Goal: Task Accomplishment & Management: Complete application form

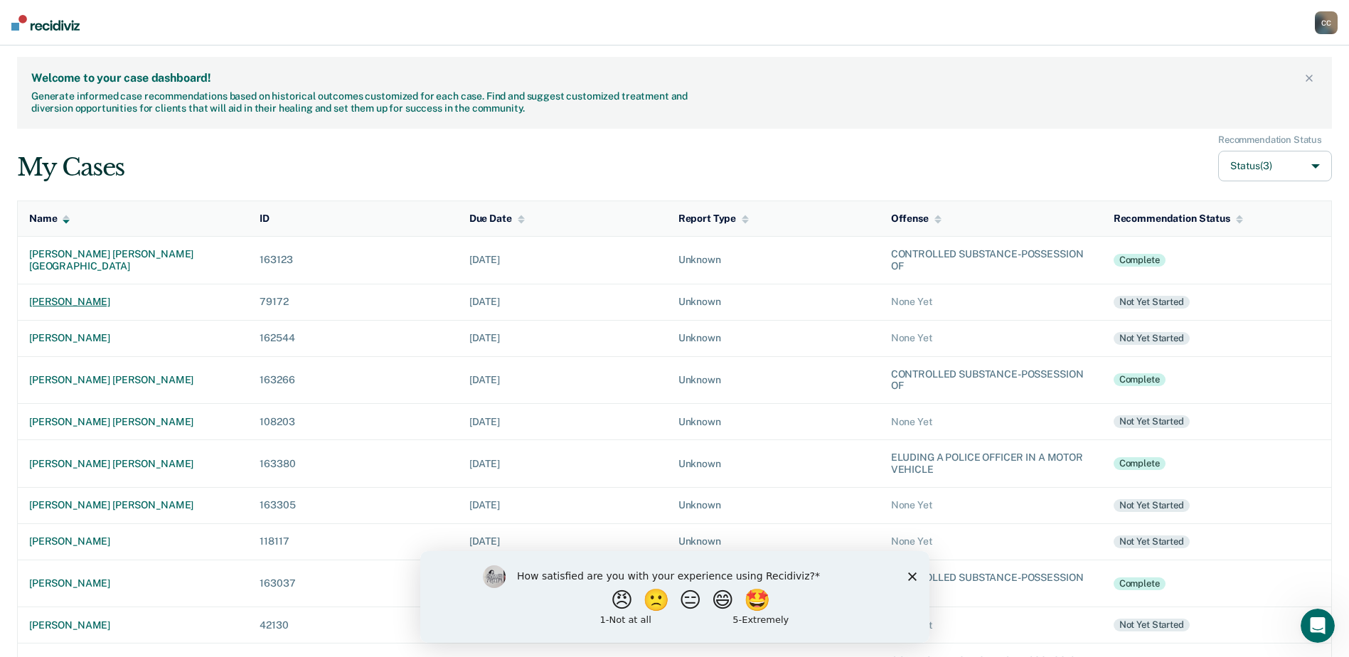
click at [68, 303] on div "[PERSON_NAME]" at bounding box center [133, 302] width 208 height 12
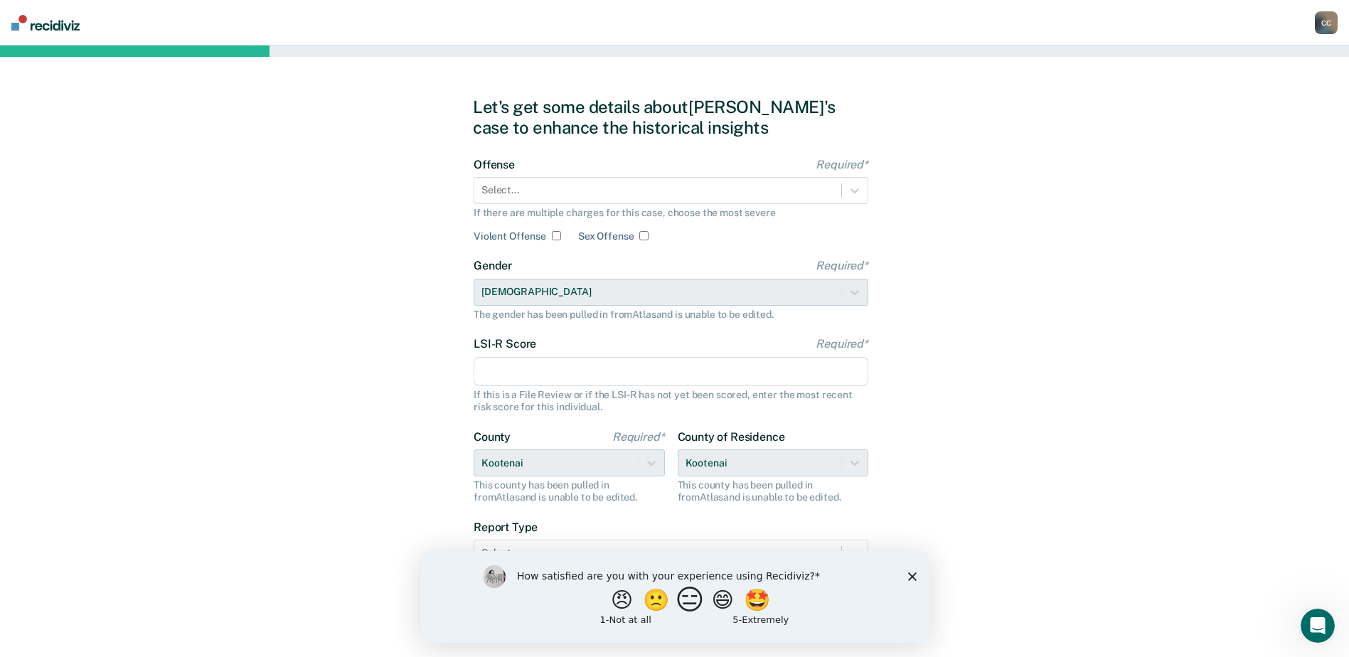
click at [685, 606] on button "😑" at bounding box center [691, 599] width 33 height 28
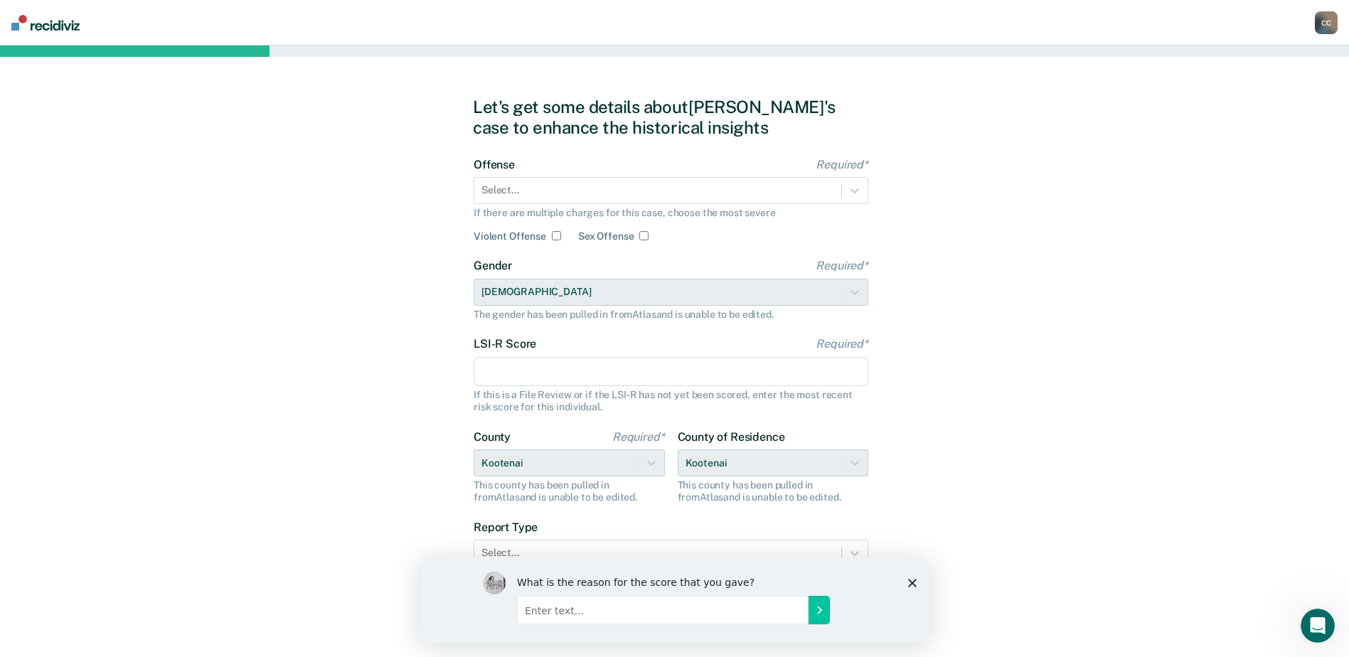
click at [910, 582] on polygon "Close survey" at bounding box center [911, 582] width 9 height 9
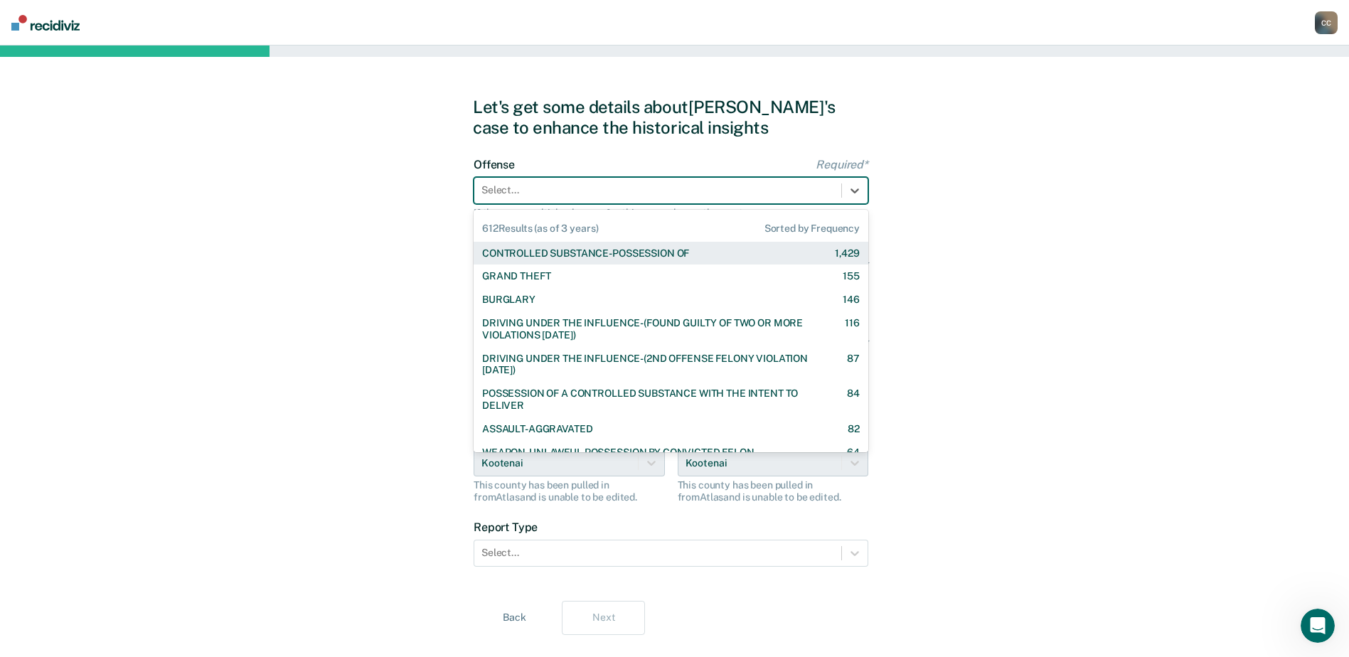
click at [697, 192] on div at bounding box center [657, 190] width 353 height 15
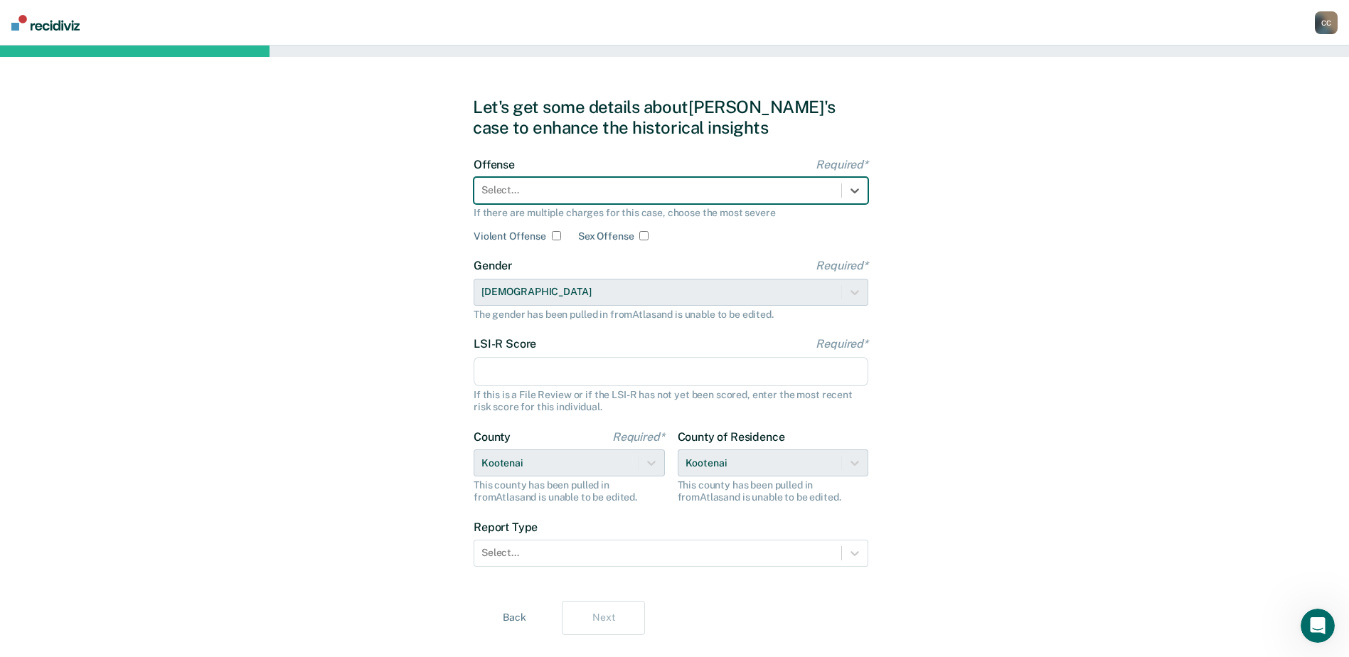
click at [582, 187] on div at bounding box center [657, 190] width 353 height 15
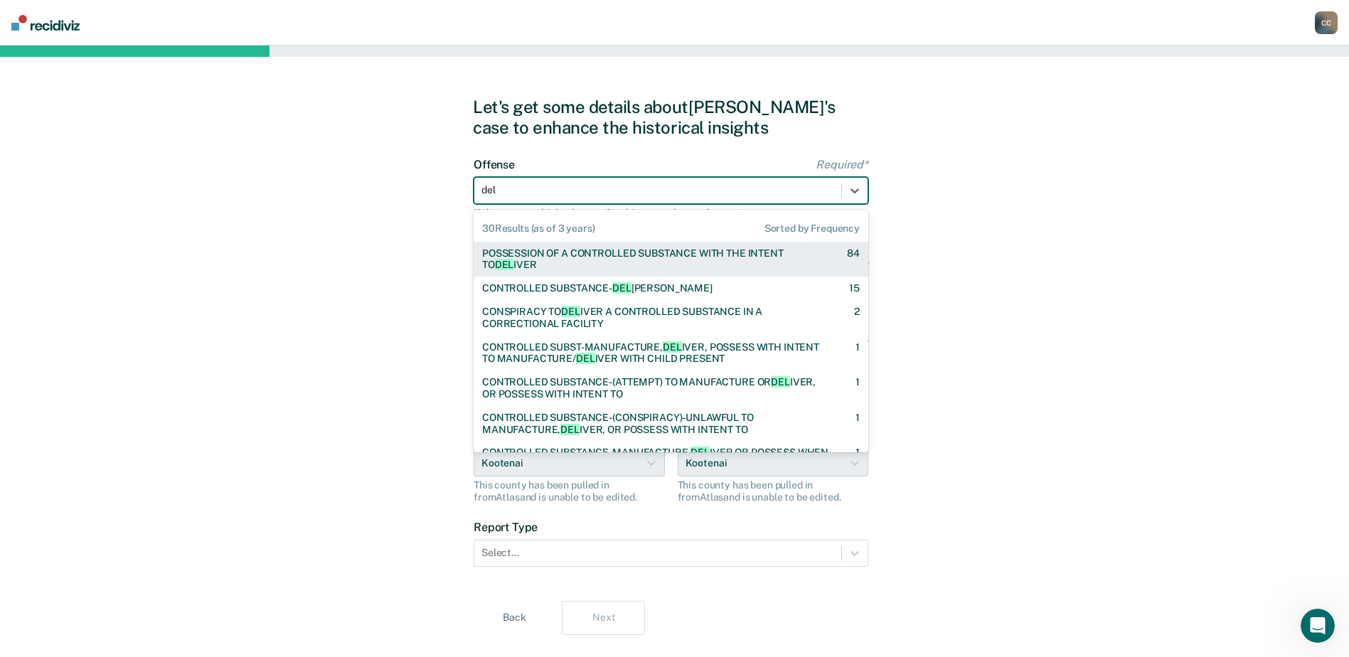
type input "deli"
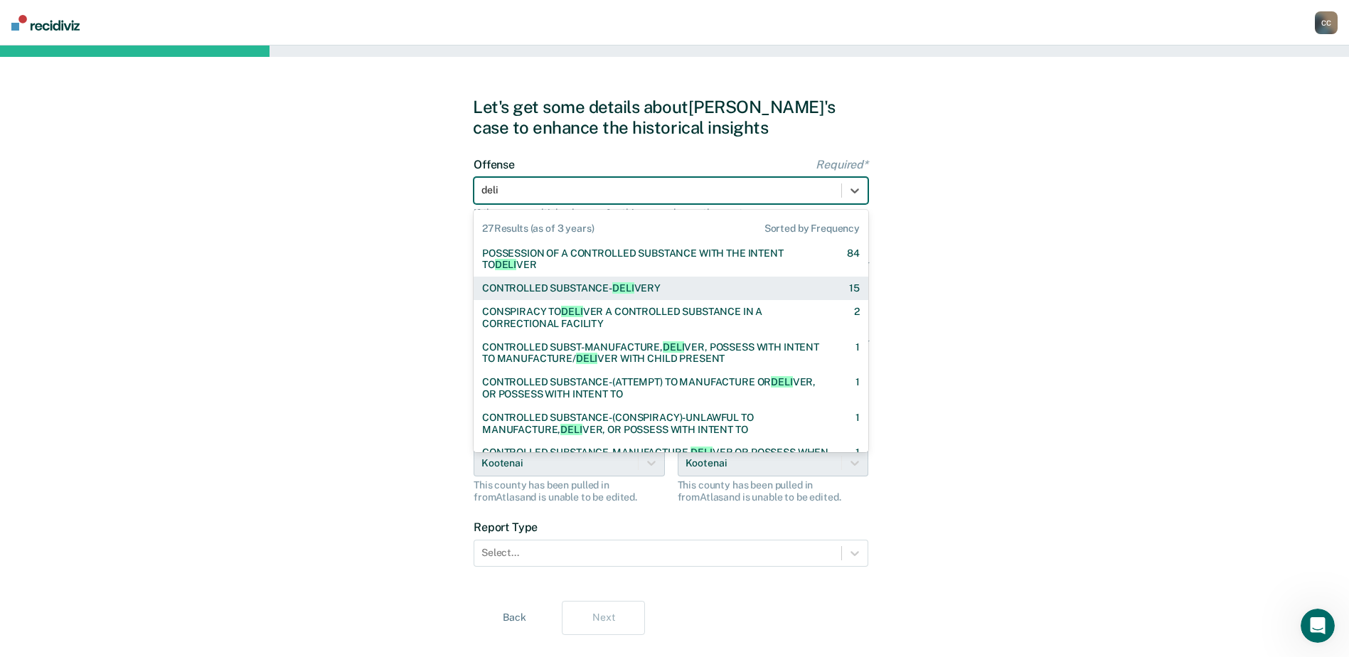
click at [579, 294] on div "CONTROLLED SUBSTANCE- DELI VERY" at bounding box center [571, 288] width 178 height 12
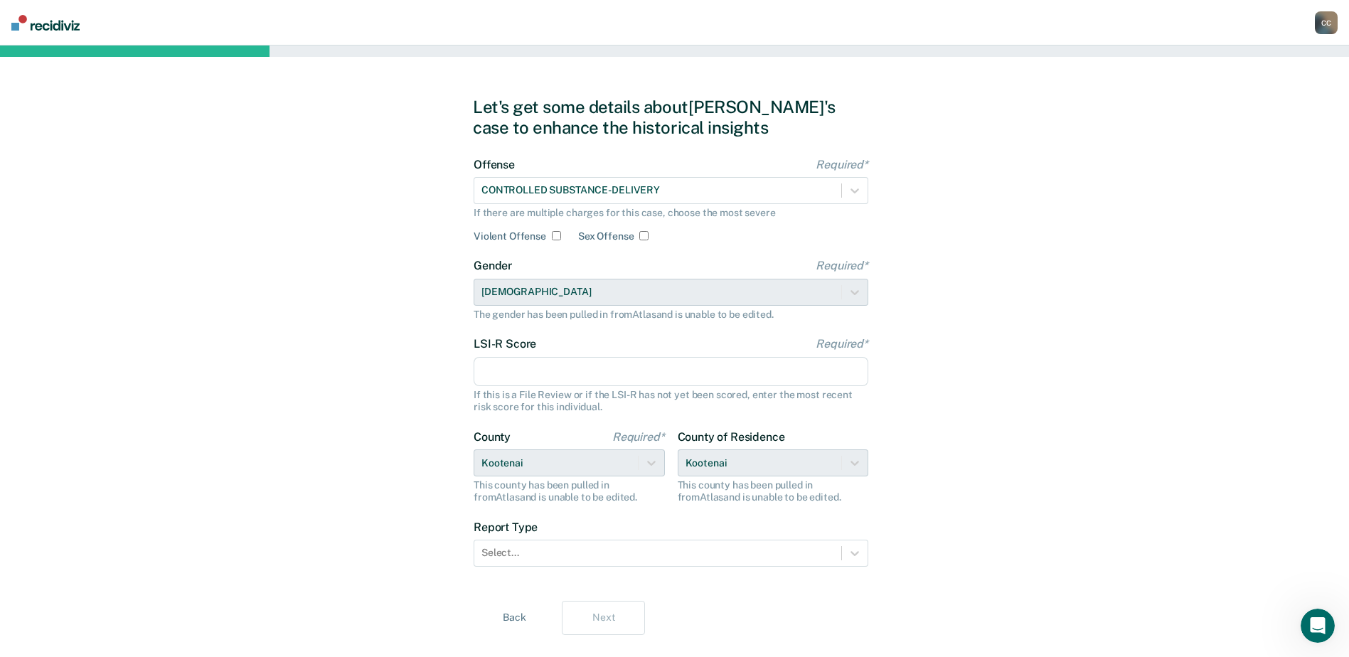
click at [539, 365] on input "LSI-R Score Required*" at bounding box center [671, 372] width 395 height 30
type input "35"
click at [326, 384] on div "Let's get some details about [PERSON_NAME]'s case to enhance the historical ins…" at bounding box center [674, 366] width 1349 height 641
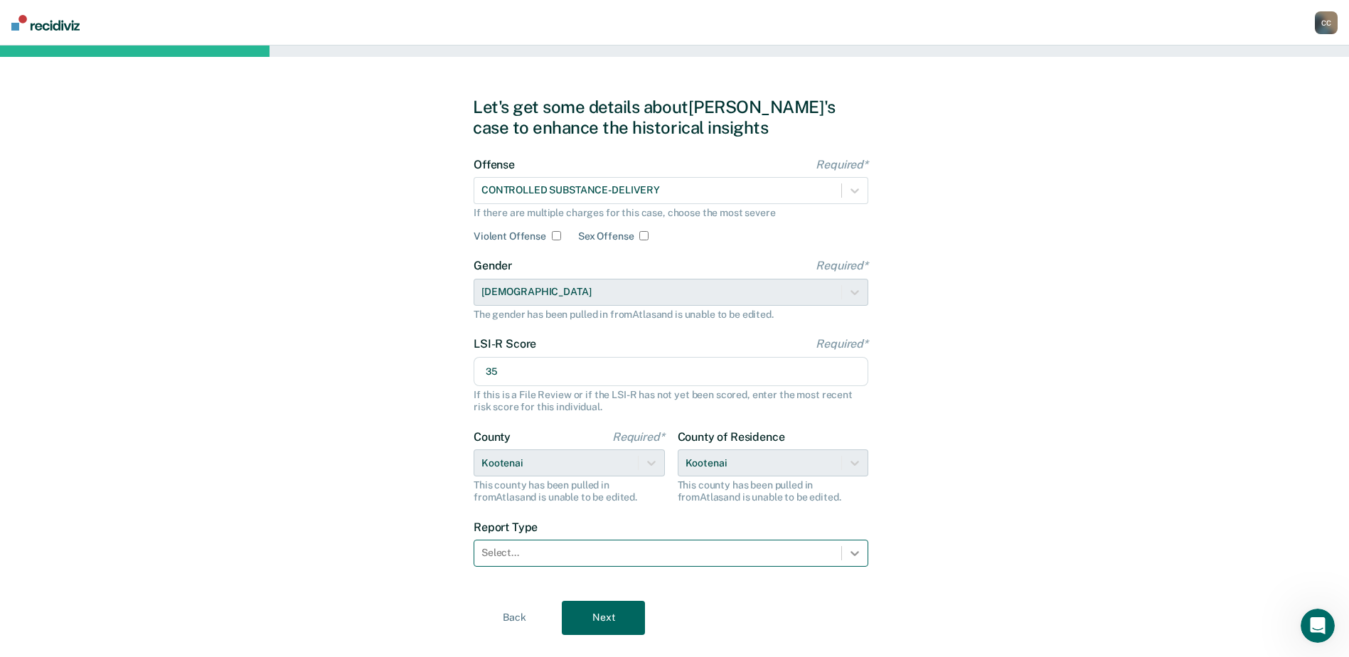
click at [848, 552] on icon at bounding box center [855, 553] width 14 height 14
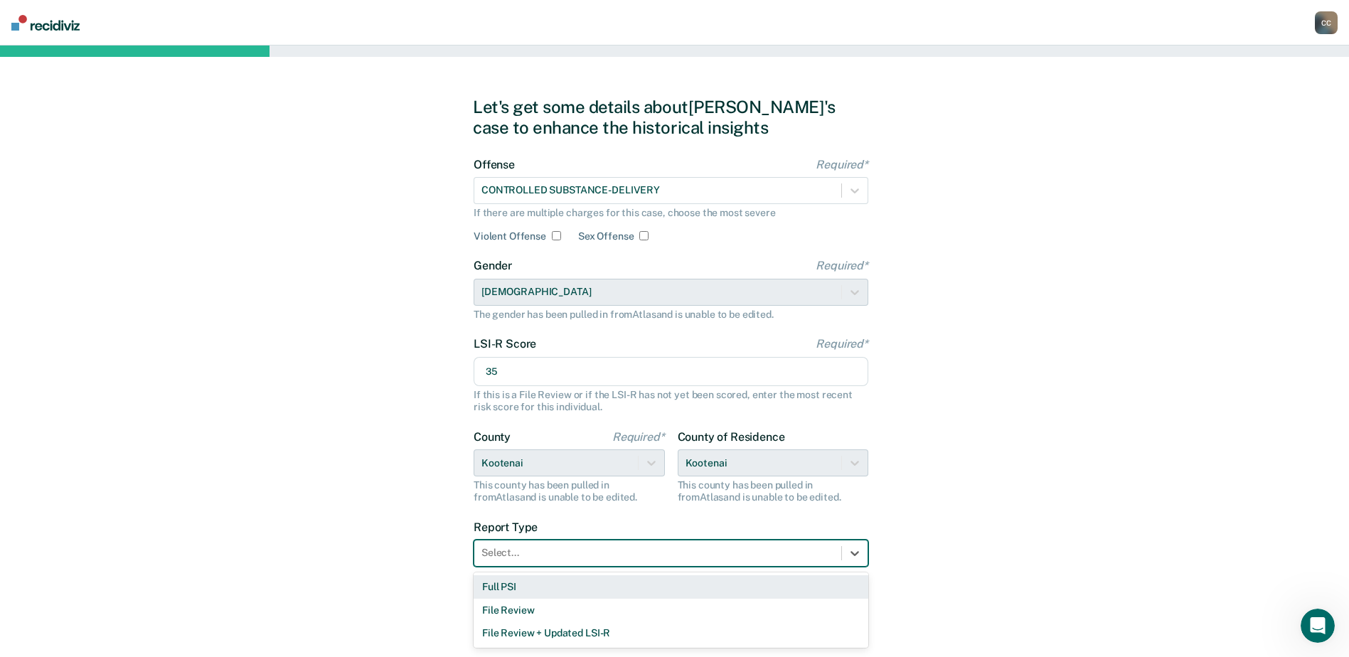
click at [528, 586] on div "Full PSI" at bounding box center [671, 586] width 395 height 23
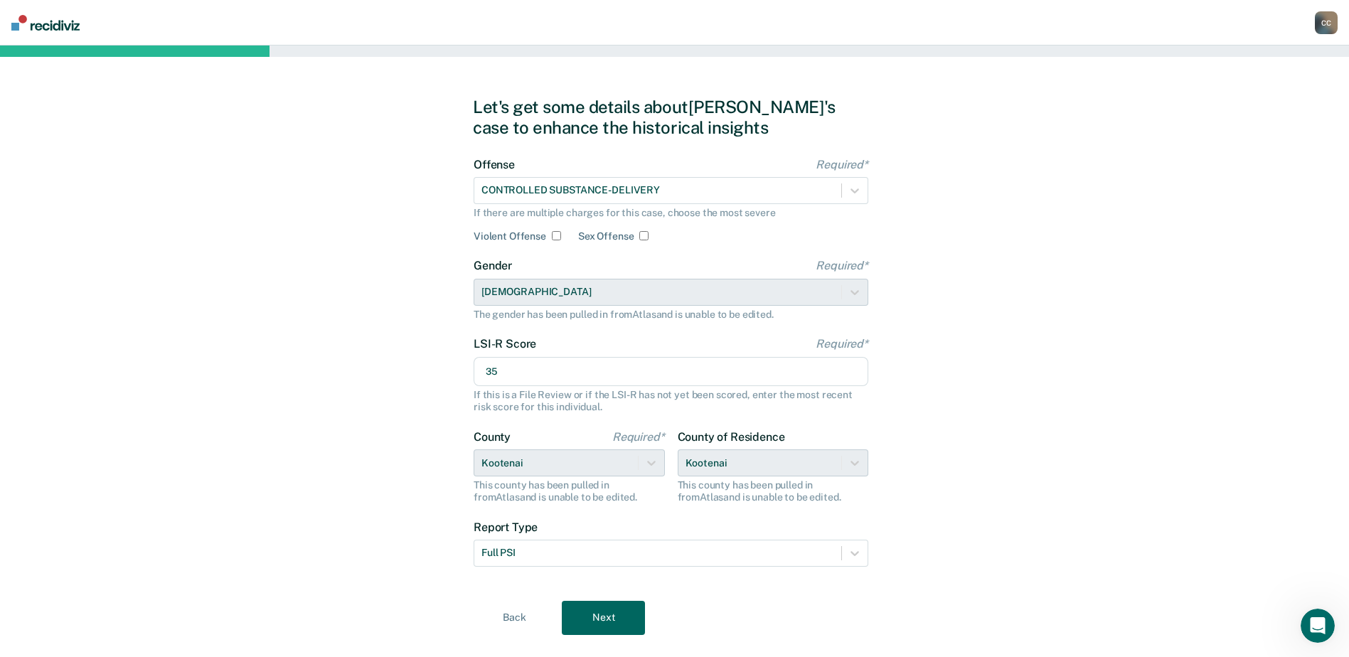
click at [604, 614] on button "Next" at bounding box center [603, 618] width 83 height 34
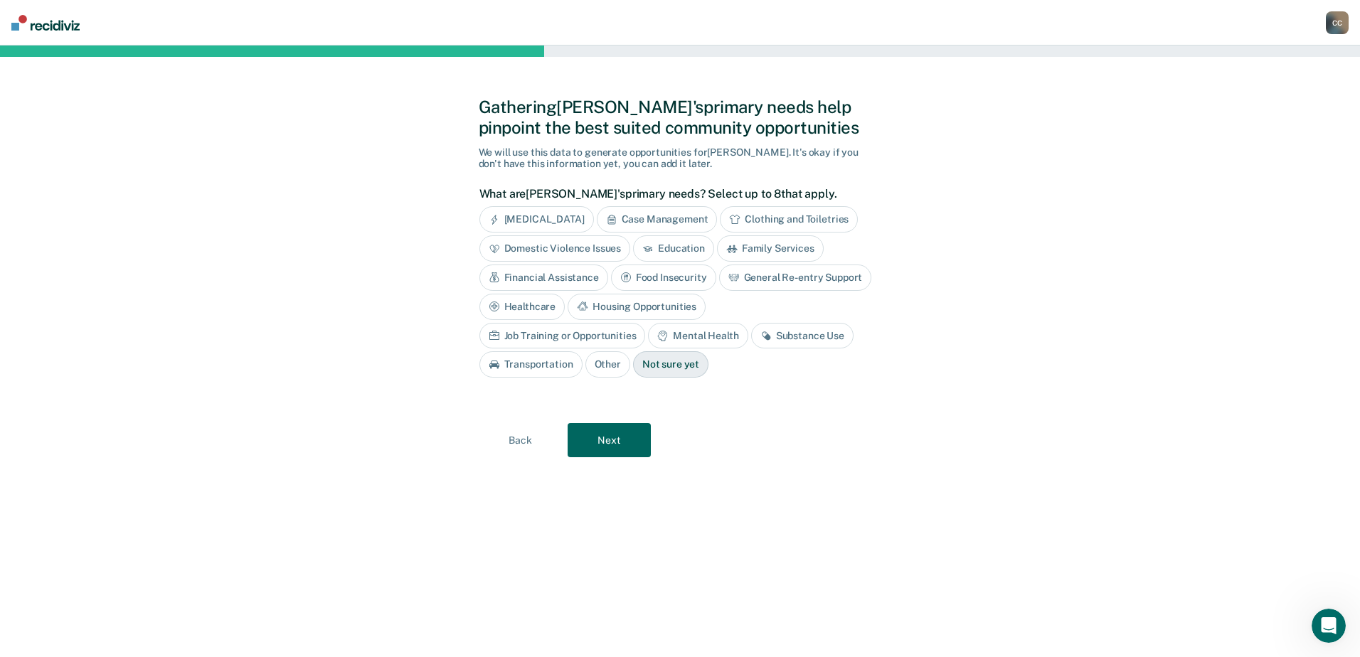
click at [626, 305] on div "Housing Opportunities" at bounding box center [636, 307] width 138 height 26
click at [798, 338] on div "Substance Use" at bounding box center [802, 336] width 102 height 26
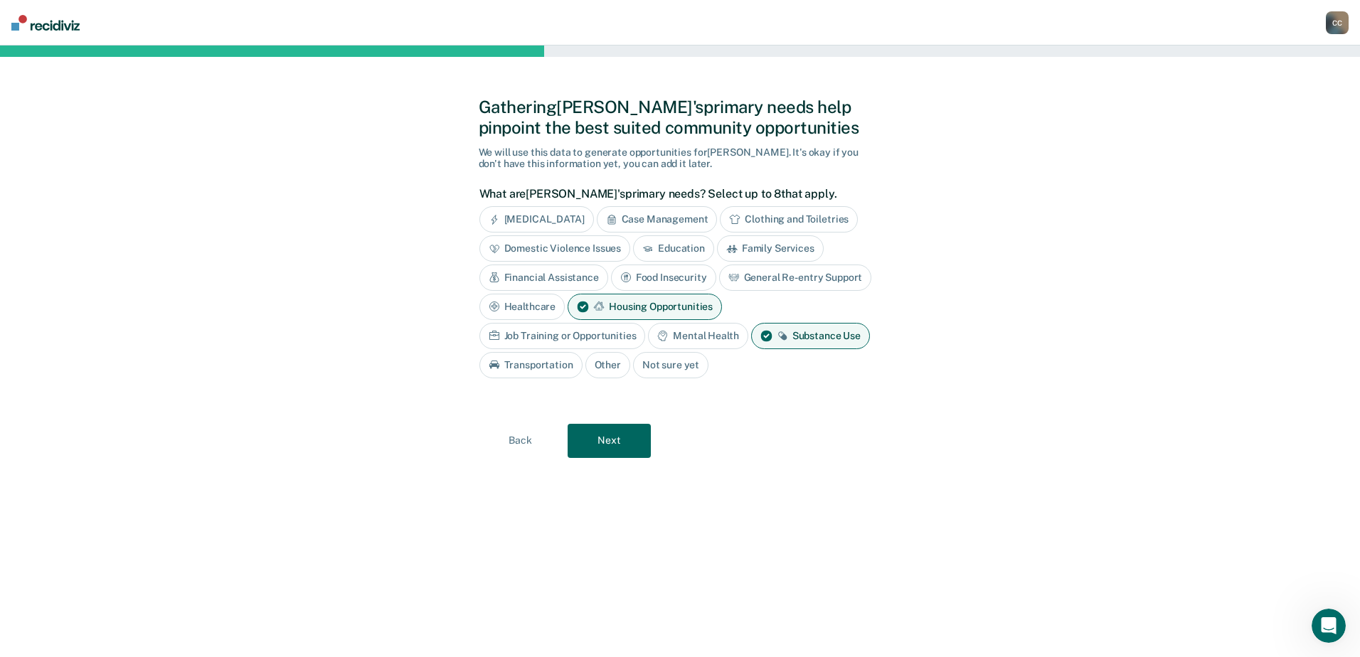
click at [530, 368] on div "Transportation" at bounding box center [530, 365] width 103 height 26
click at [538, 284] on div "Financial Assistance" at bounding box center [543, 278] width 129 height 26
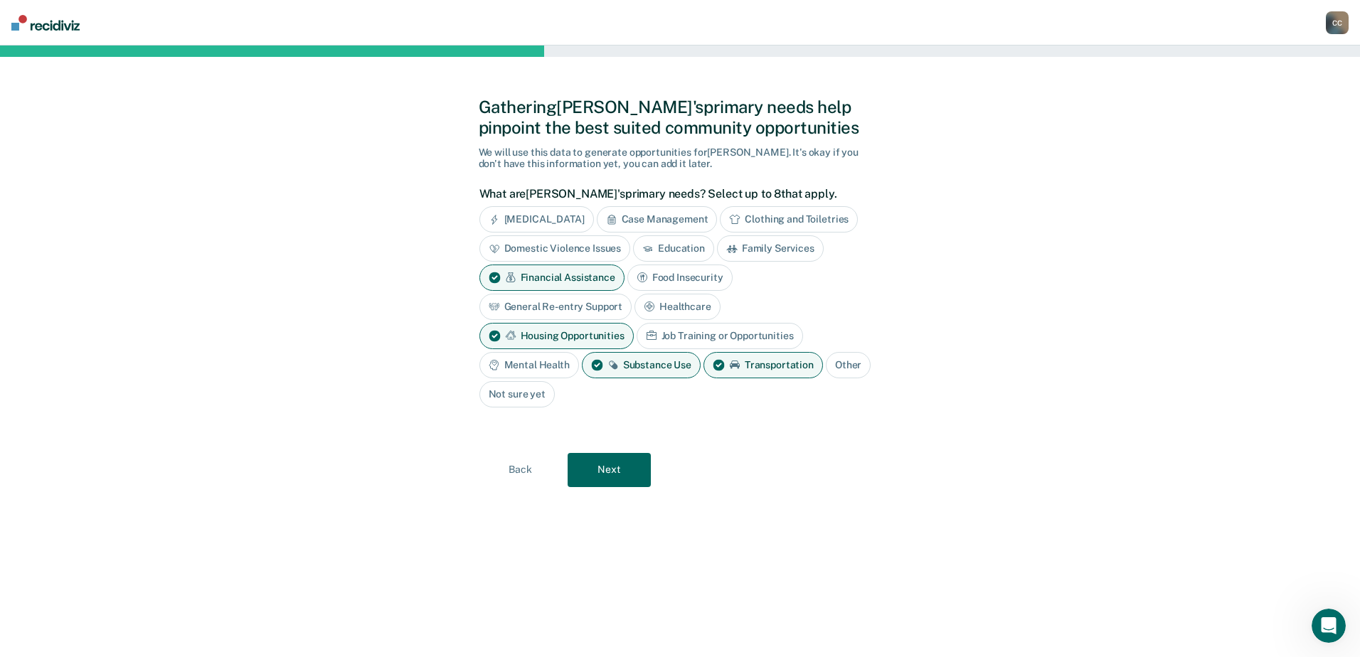
click at [666, 214] on div "Case Management" at bounding box center [657, 219] width 121 height 26
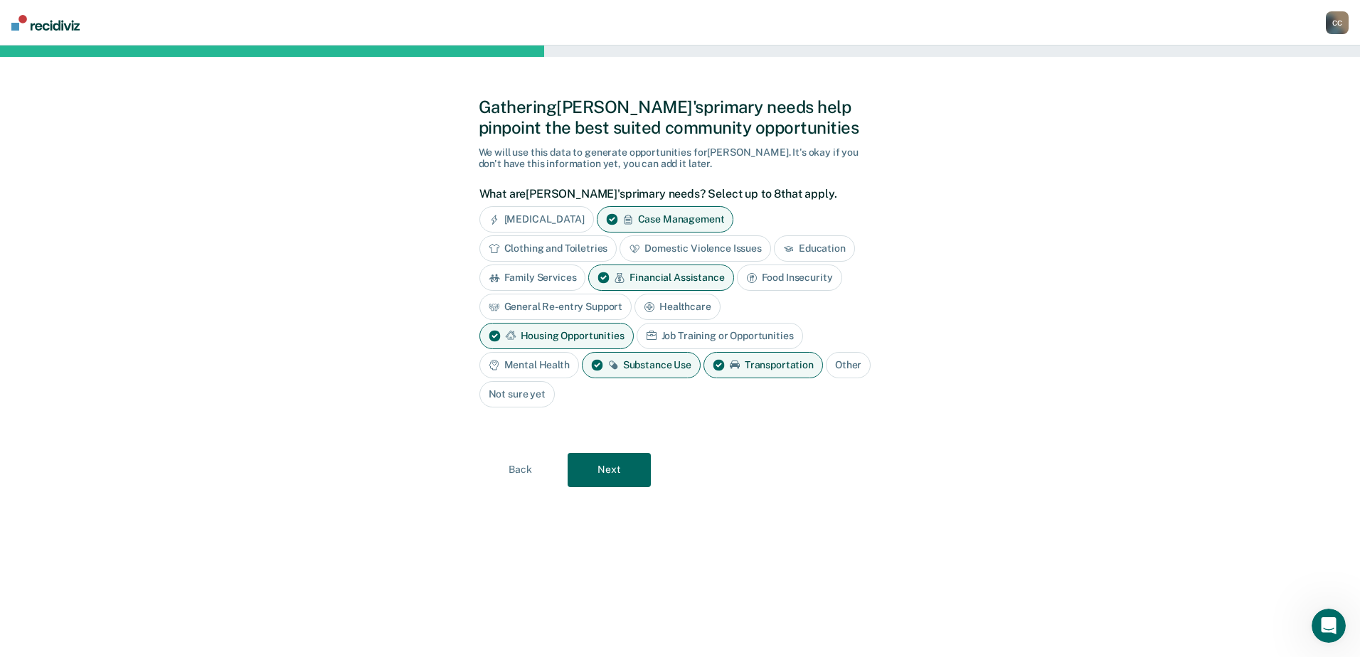
click at [609, 465] on button "Next" at bounding box center [608, 470] width 83 height 34
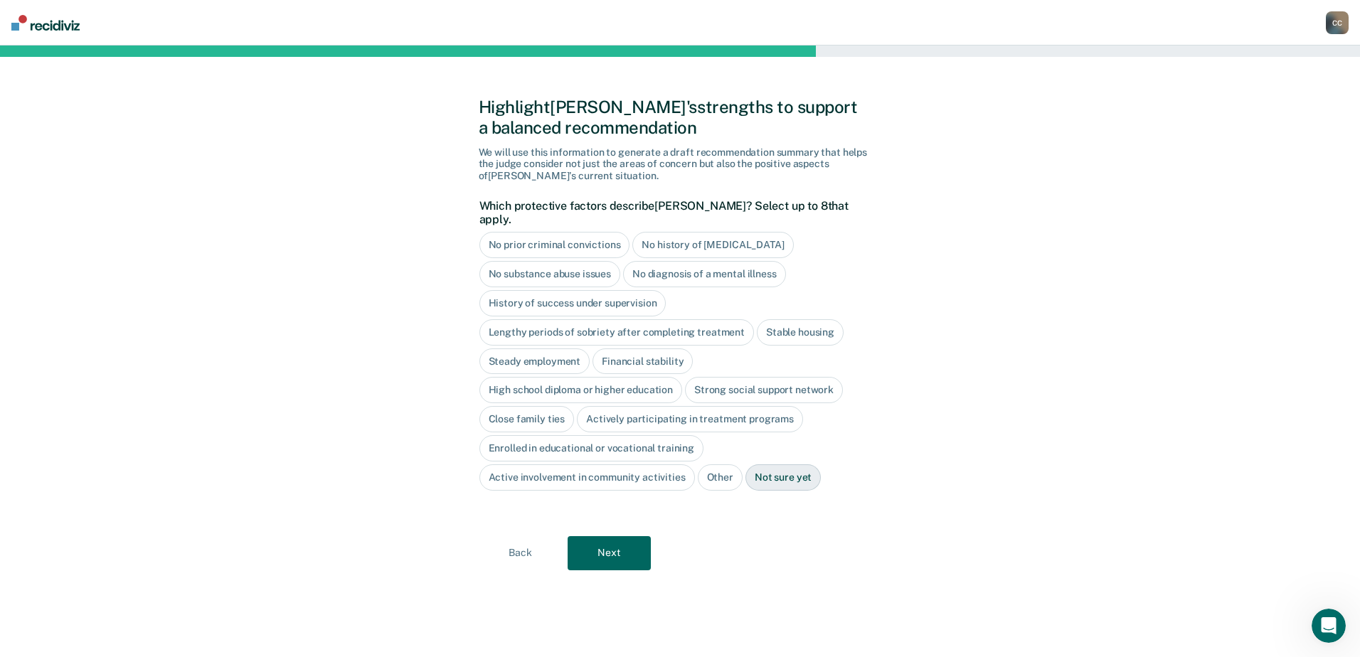
click at [691, 261] on div "No diagnosis of a mental illness" at bounding box center [704, 274] width 163 height 26
click at [524, 406] on div "Close family ties" at bounding box center [526, 419] width 95 height 26
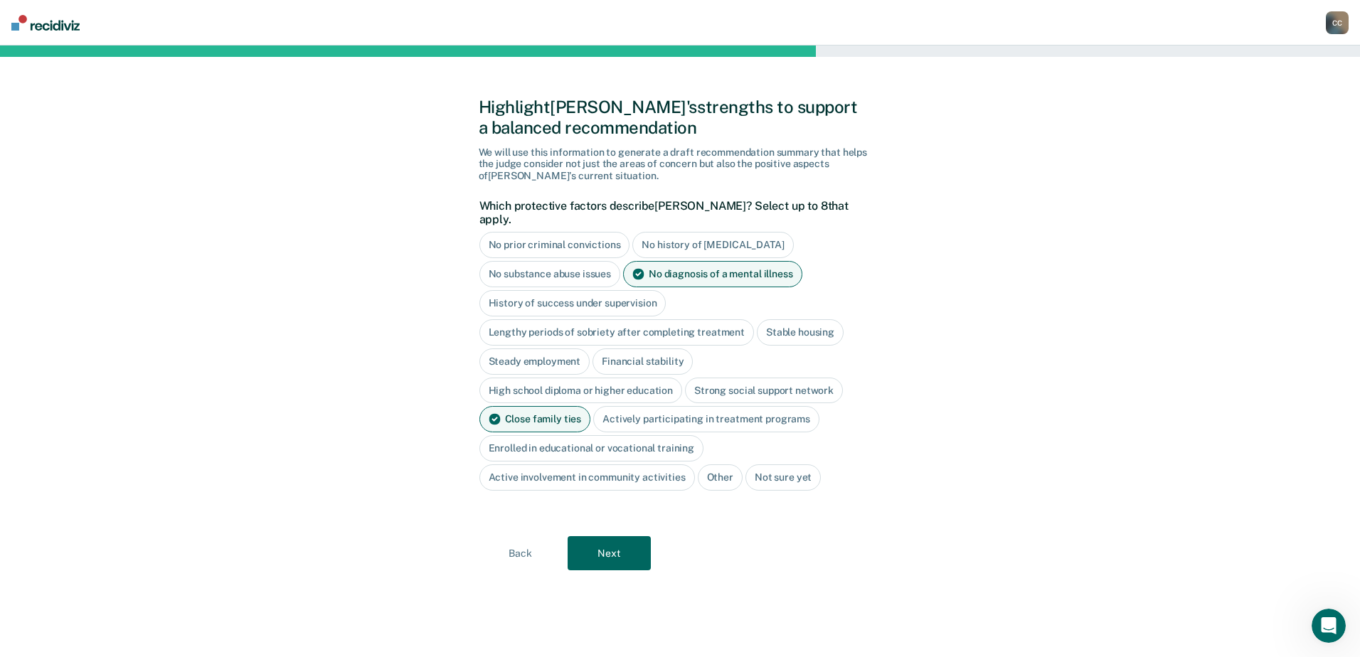
click at [604, 539] on button "Next" at bounding box center [608, 553] width 83 height 34
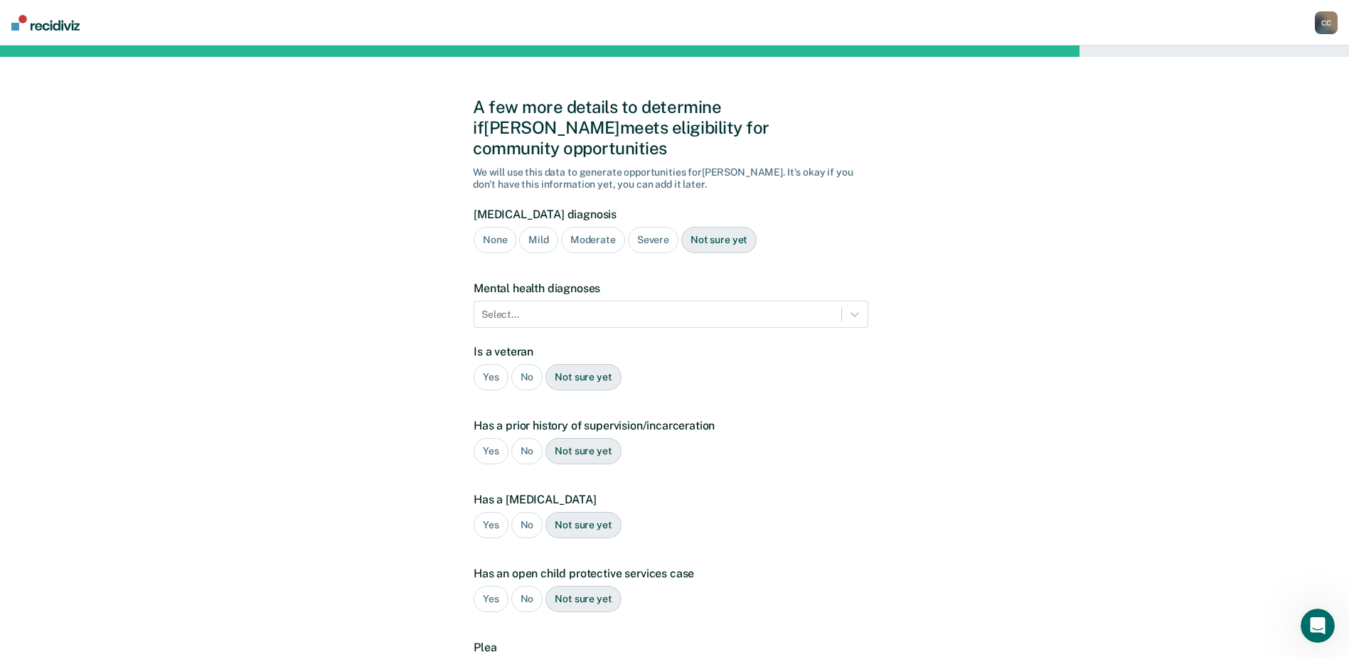
click at [542, 227] on div "Mild" at bounding box center [538, 240] width 38 height 26
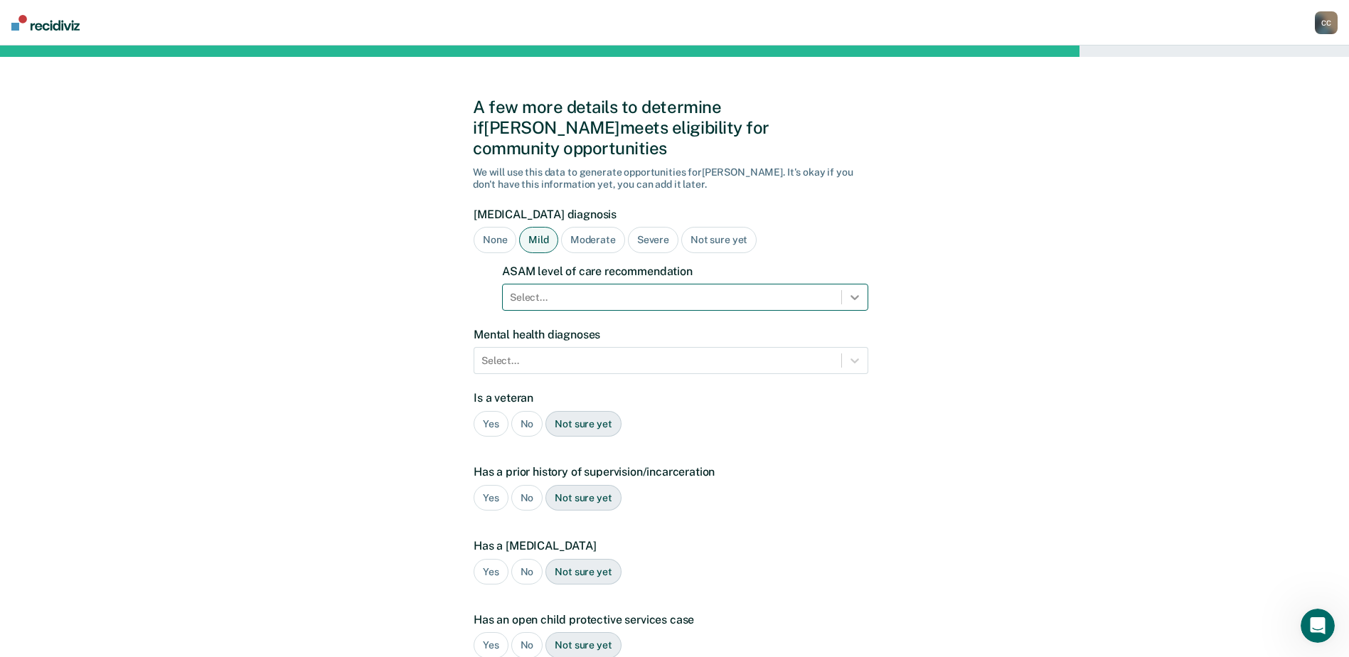
click at [847, 284] on div at bounding box center [855, 297] width 26 height 26
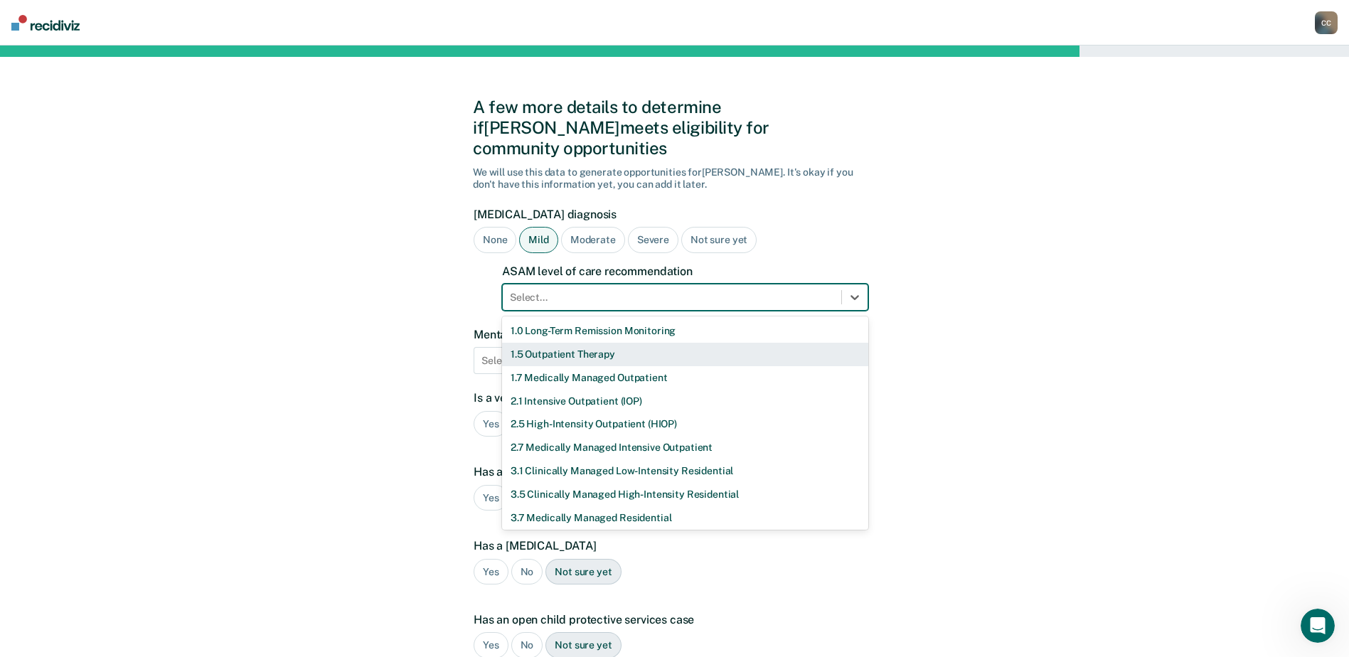
click at [633, 343] on div "1.5 Outpatient Therapy" at bounding box center [685, 354] width 366 height 23
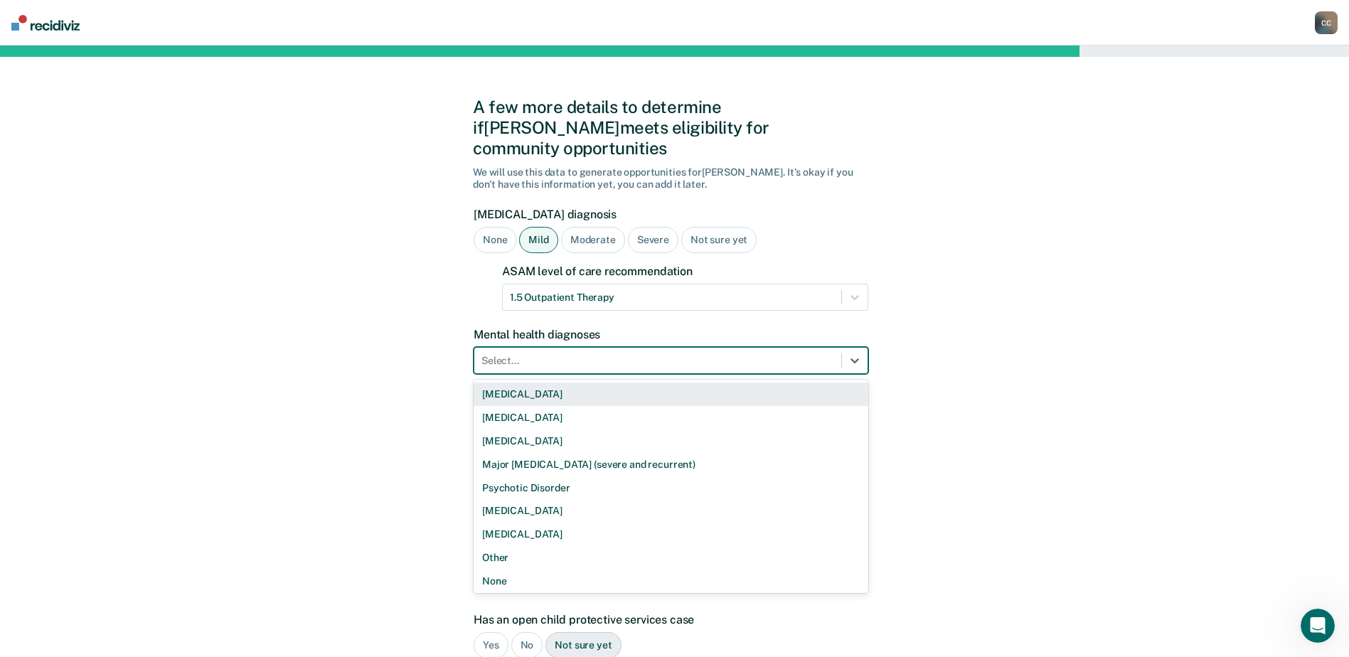
click at [566, 353] on div at bounding box center [657, 360] width 353 height 15
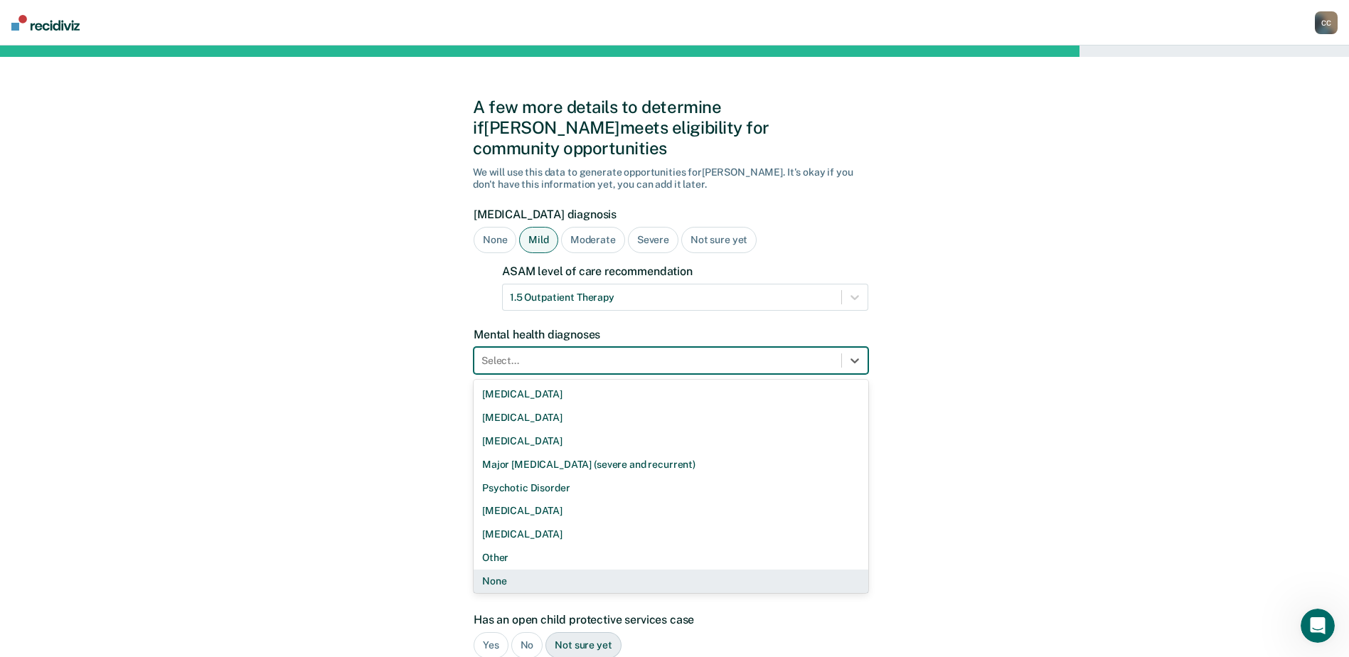
click at [518, 570] on div "None" at bounding box center [671, 581] width 395 height 23
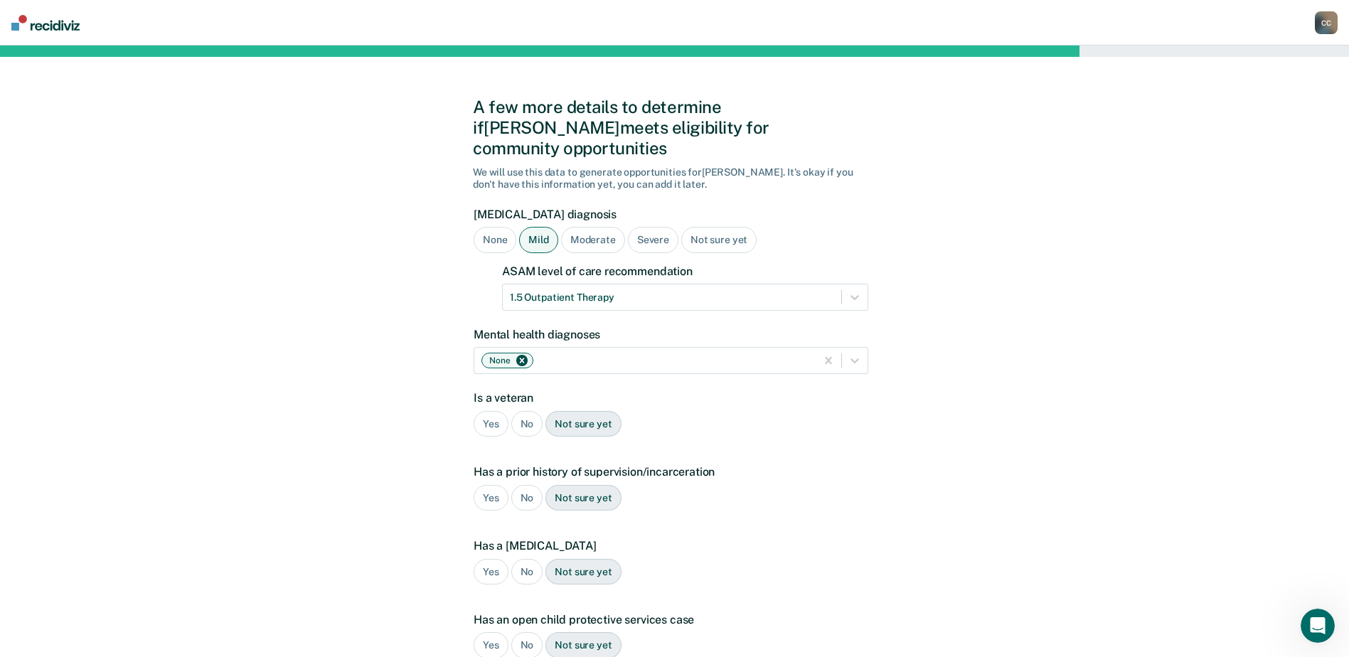
click at [527, 411] on div "No" at bounding box center [527, 424] width 32 height 26
click at [487, 485] on div "Yes" at bounding box center [491, 498] width 35 height 26
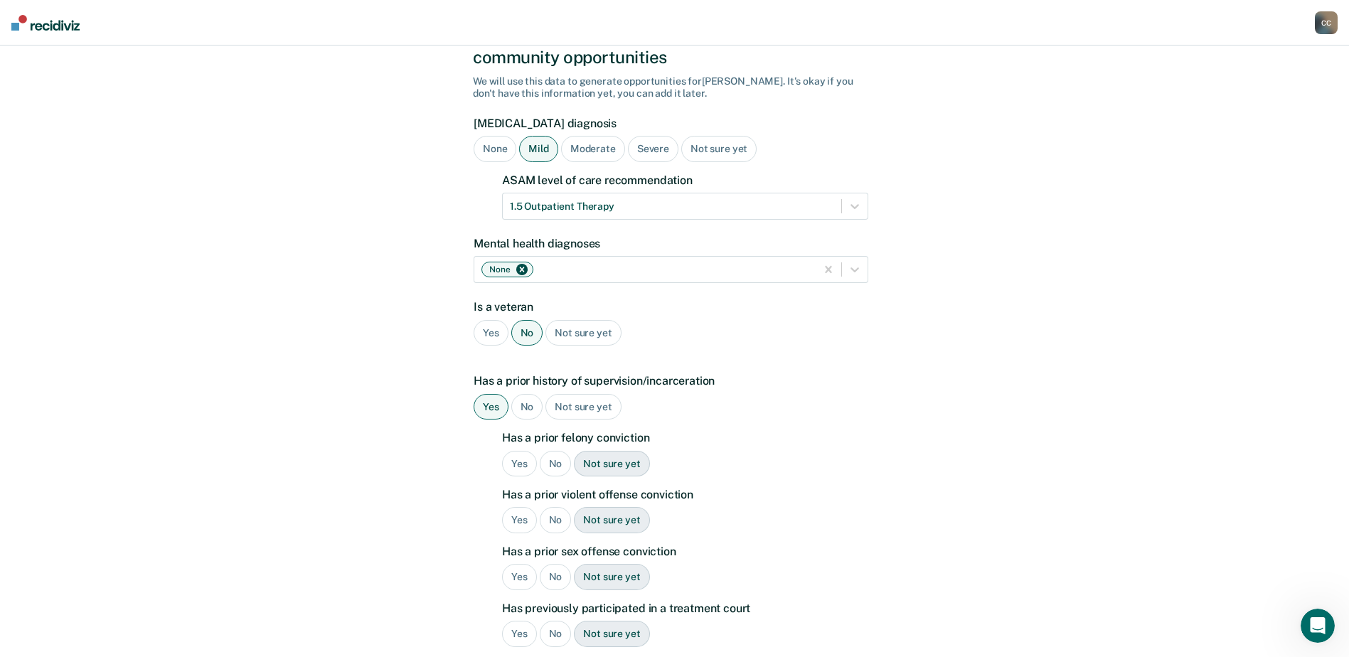
scroll to position [284, 0]
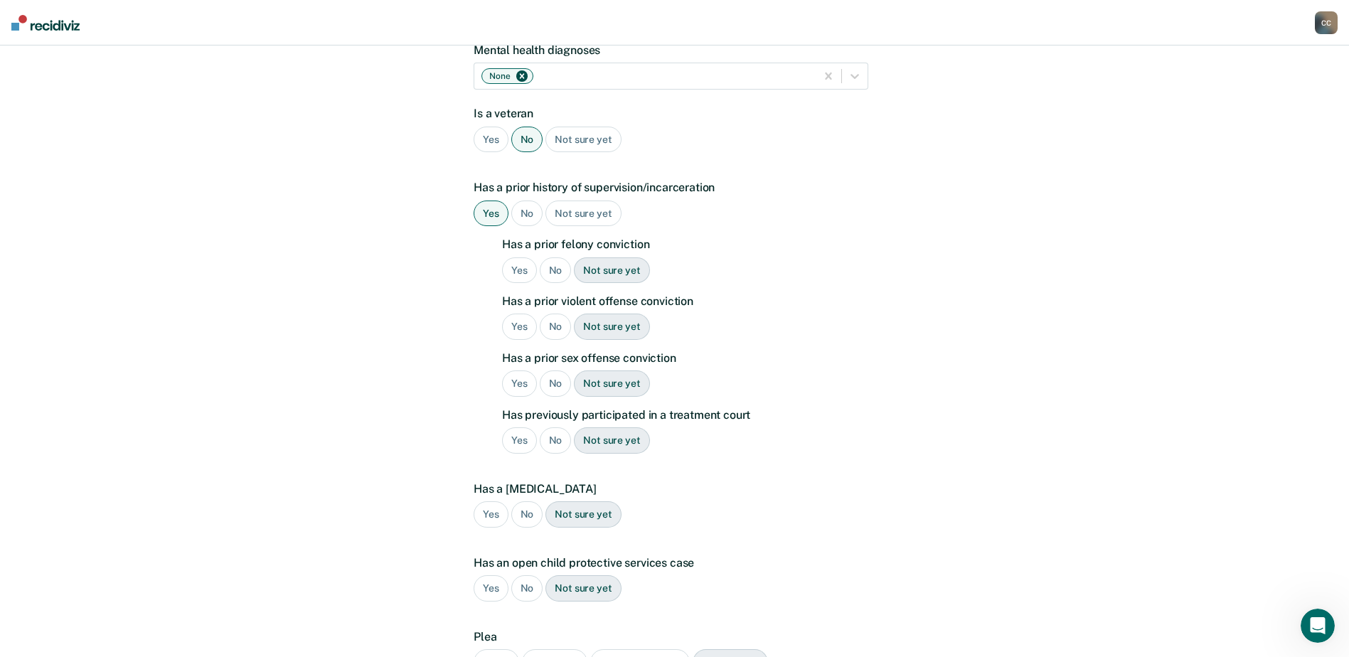
click at [523, 257] on div "Yes" at bounding box center [519, 270] width 35 height 26
click at [521, 314] on div "Yes" at bounding box center [519, 327] width 35 height 26
click at [558, 370] on div "No" at bounding box center [556, 383] width 32 height 26
click at [553, 427] on div "No" at bounding box center [556, 440] width 32 height 26
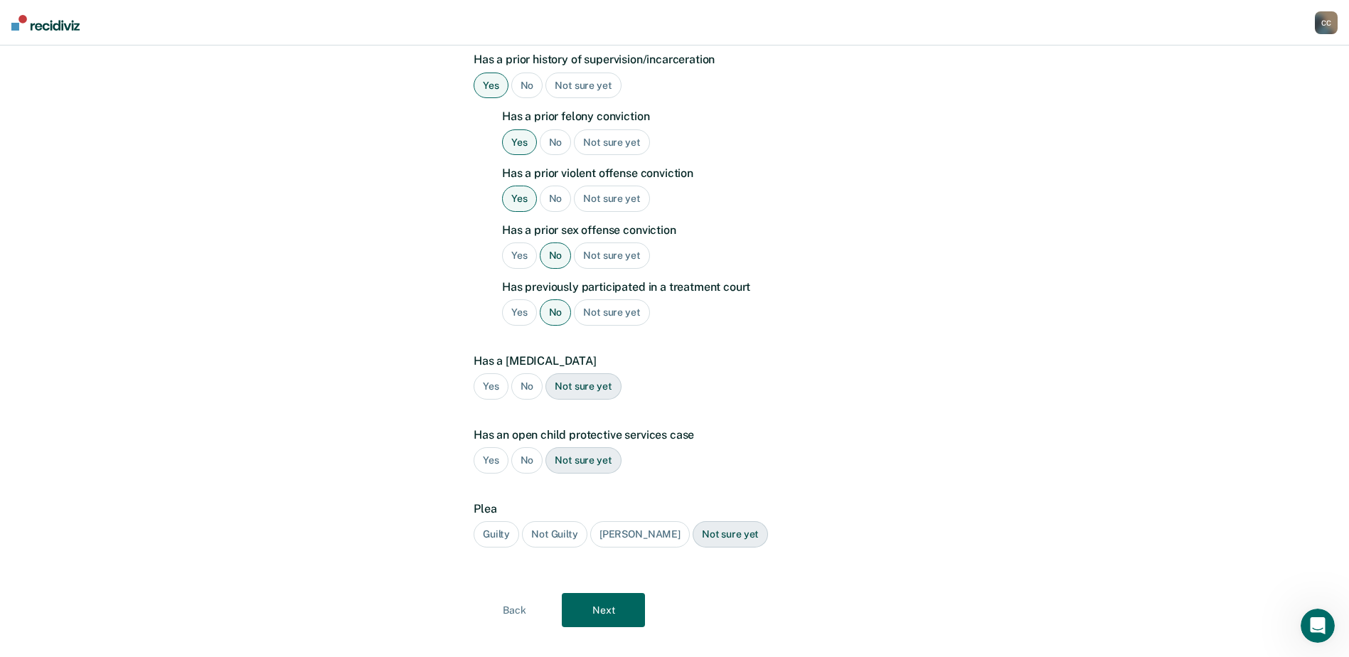
scroll to position [413, 0]
click at [524, 373] on div "No" at bounding box center [527, 386] width 32 height 26
click at [523, 447] on div "No" at bounding box center [527, 460] width 32 height 26
click at [492, 520] on div "Guilty" at bounding box center [497, 533] width 46 height 26
click at [591, 596] on button "Next" at bounding box center [603, 609] width 83 height 34
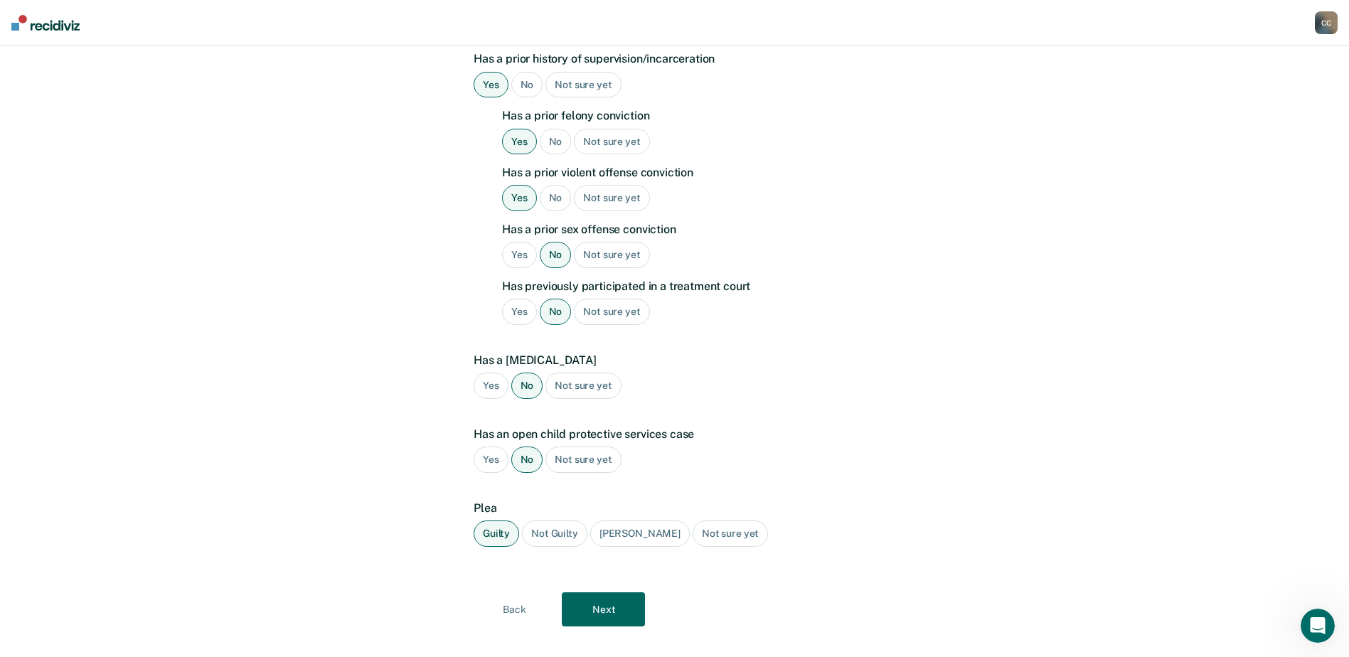
scroll to position [0, 0]
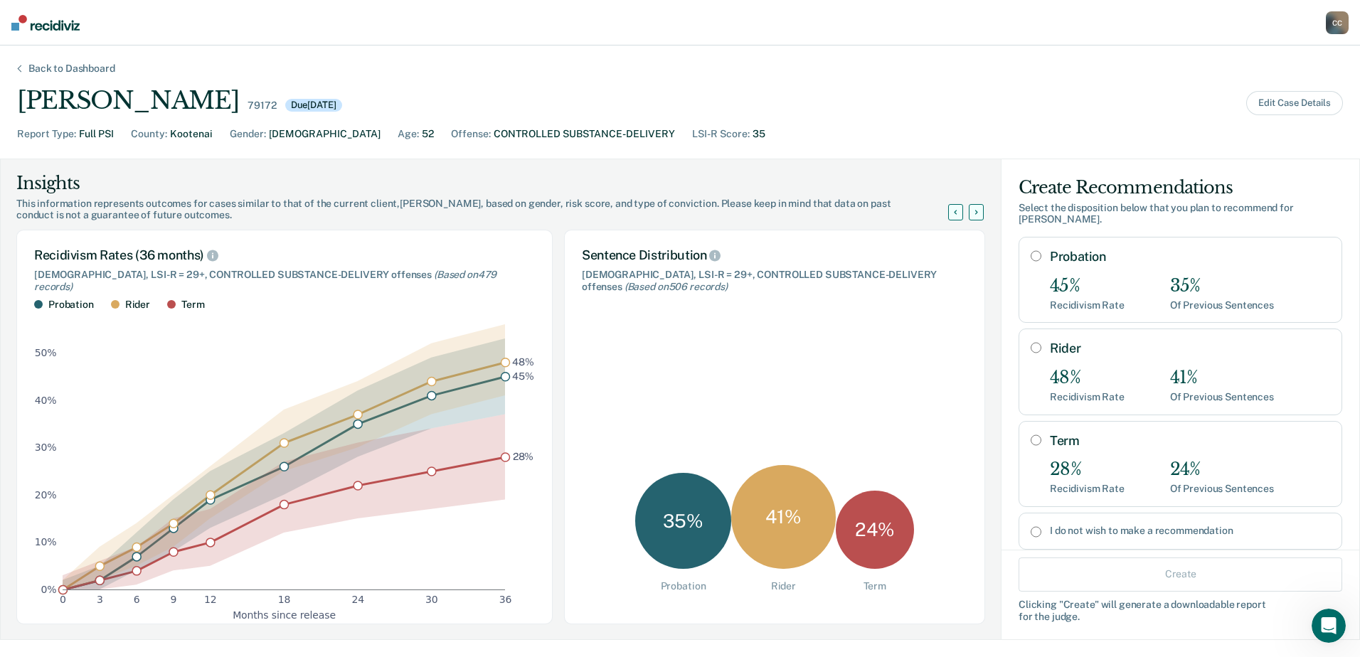
click at [1030, 342] on input "Rider" at bounding box center [1035, 347] width 11 height 11
radio input "true"
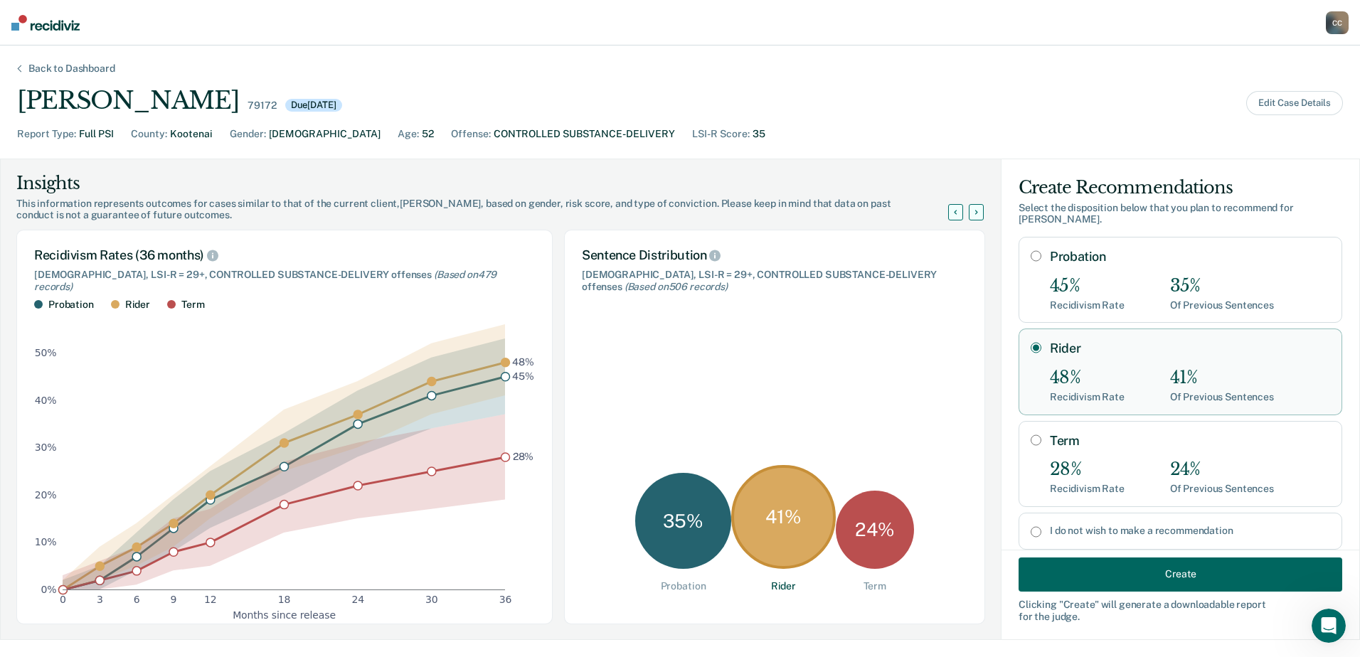
click at [1086, 579] on button "Create" at bounding box center [1180, 574] width 324 height 34
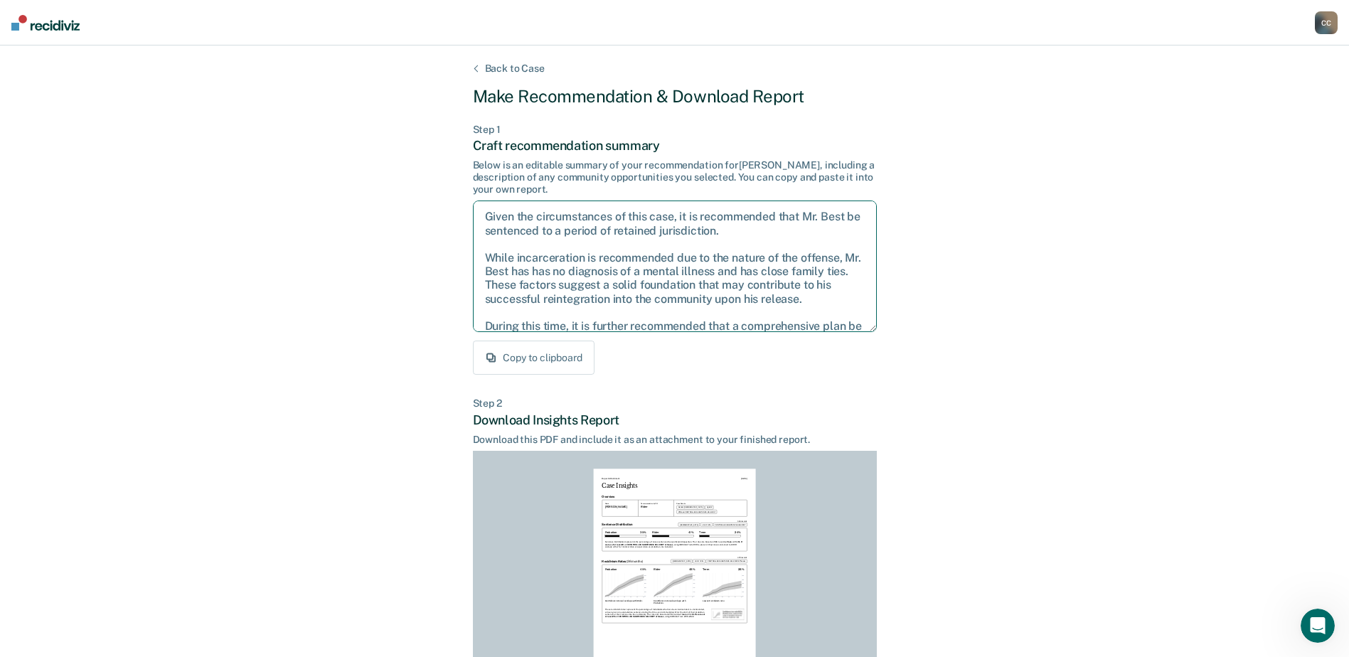
scroll to position [50, 0]
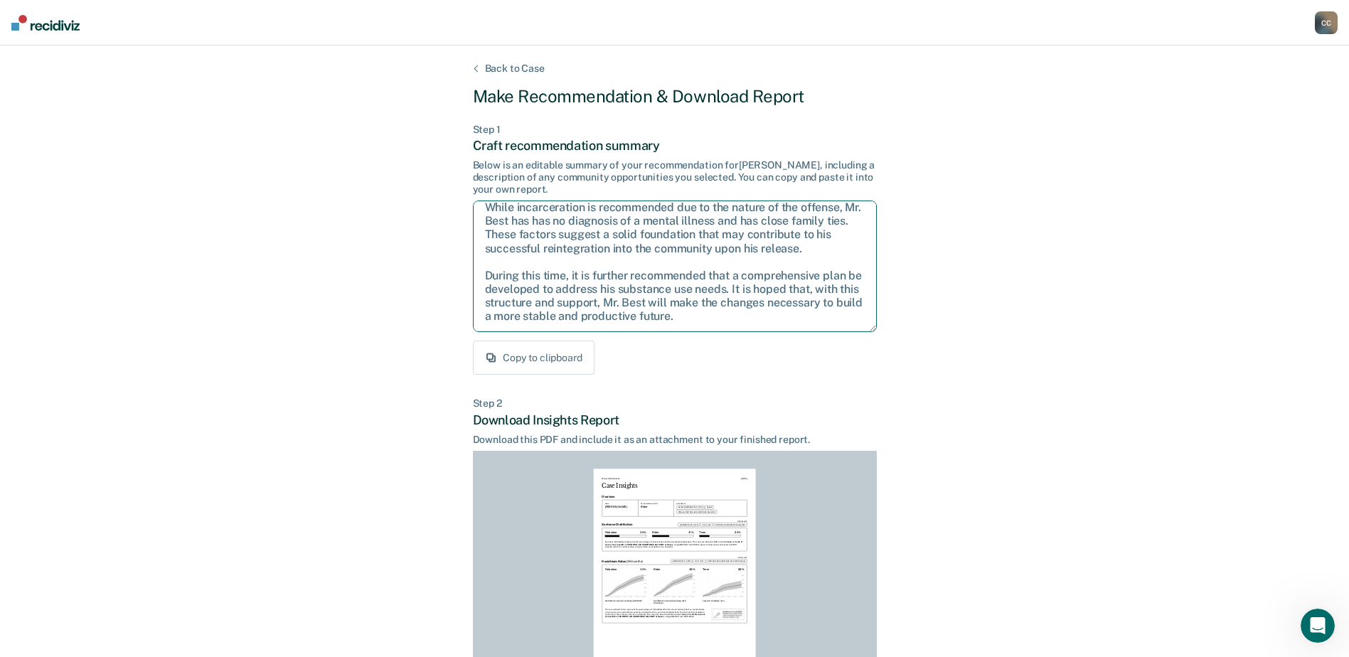
drag, startPoint x: 483, startPoint y: 213, endPoint x: 869, endPoint y: 377, distance: 419.3
click at [917, 400] on div "Back to Case Make Recommendation & Download Report Step 1 Craft recommendation …" at bounding box center [674, 428] width 1349 height 765
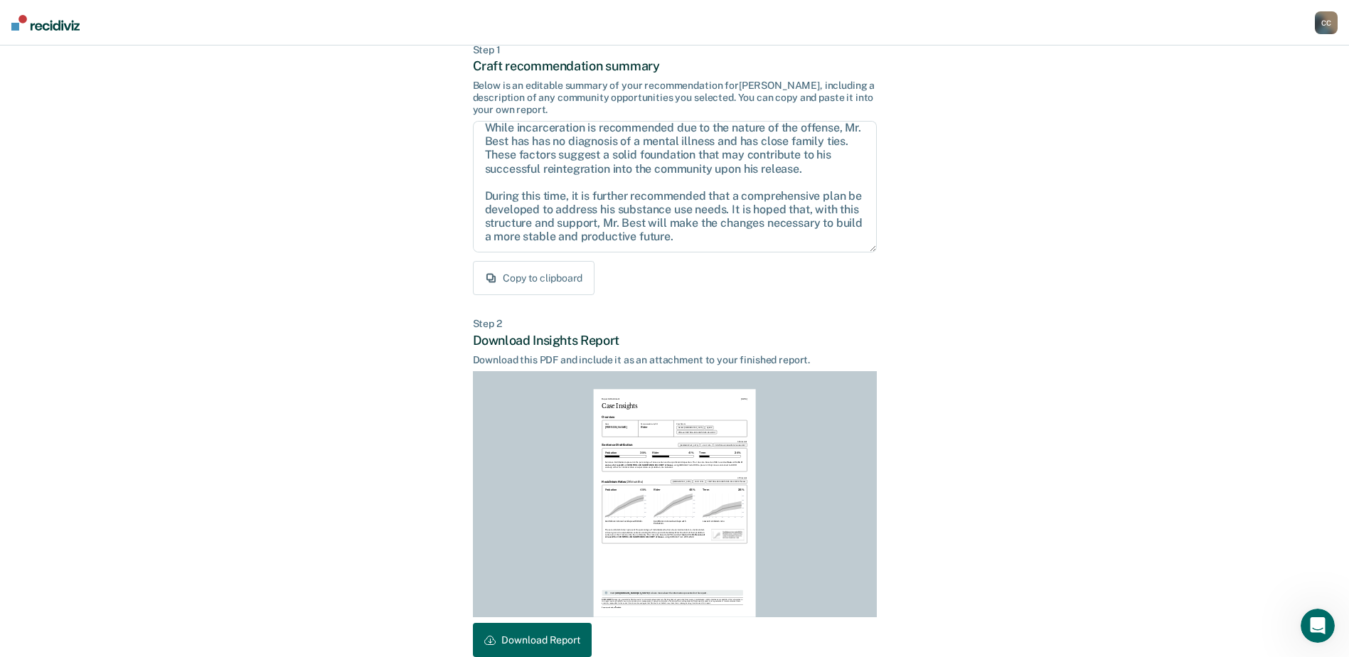
scroll to position [154, 0]
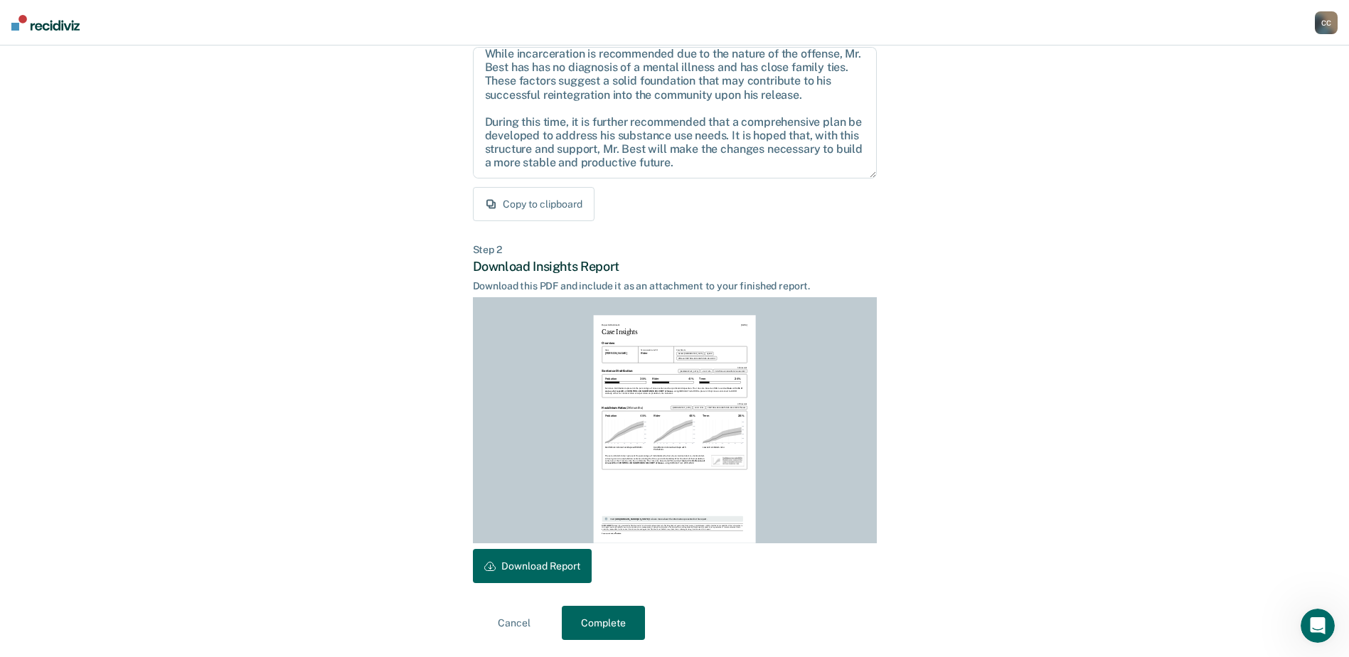
click at [534, 566] on button "Download Report" at bounding box center [532, 566] width 119 height 34
click at [601, 616] on button "Complete" at bounding box center [603, 623] width 83 height 34
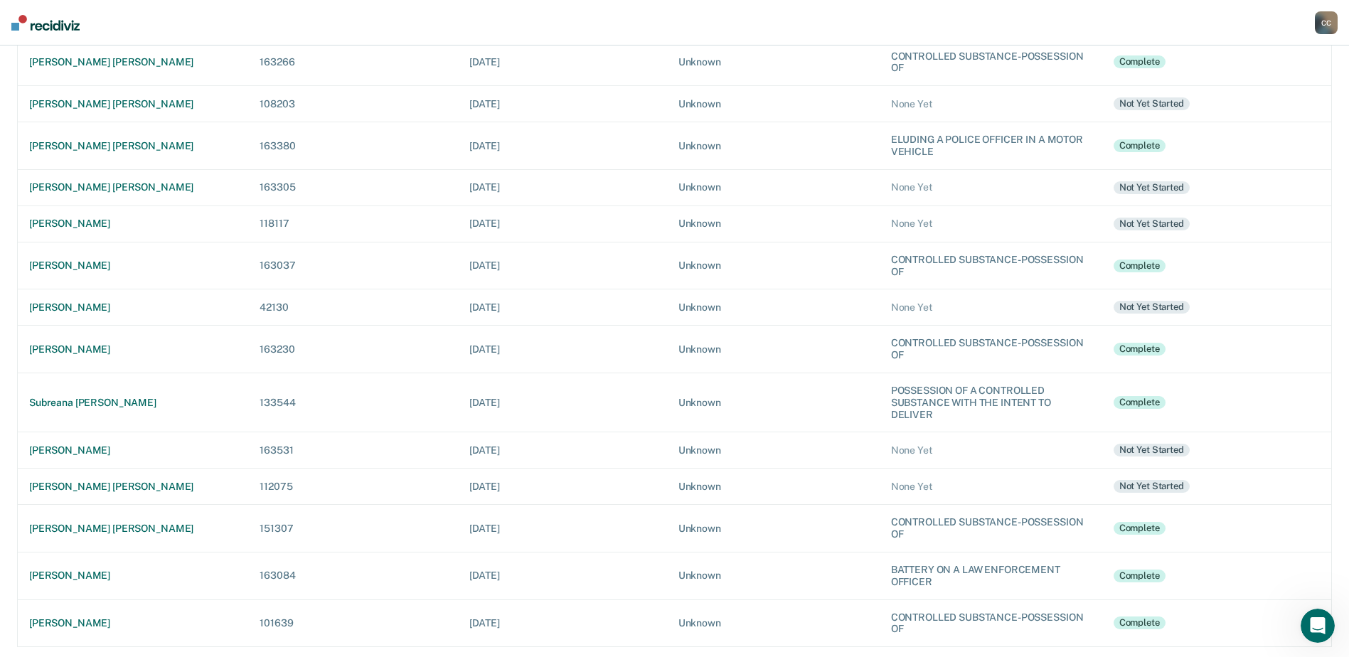
scroll to position [319, 0]
click at [87, 299] on td "[PERSON_NAME]" at bounding box center [133, 306] width 231 height 36
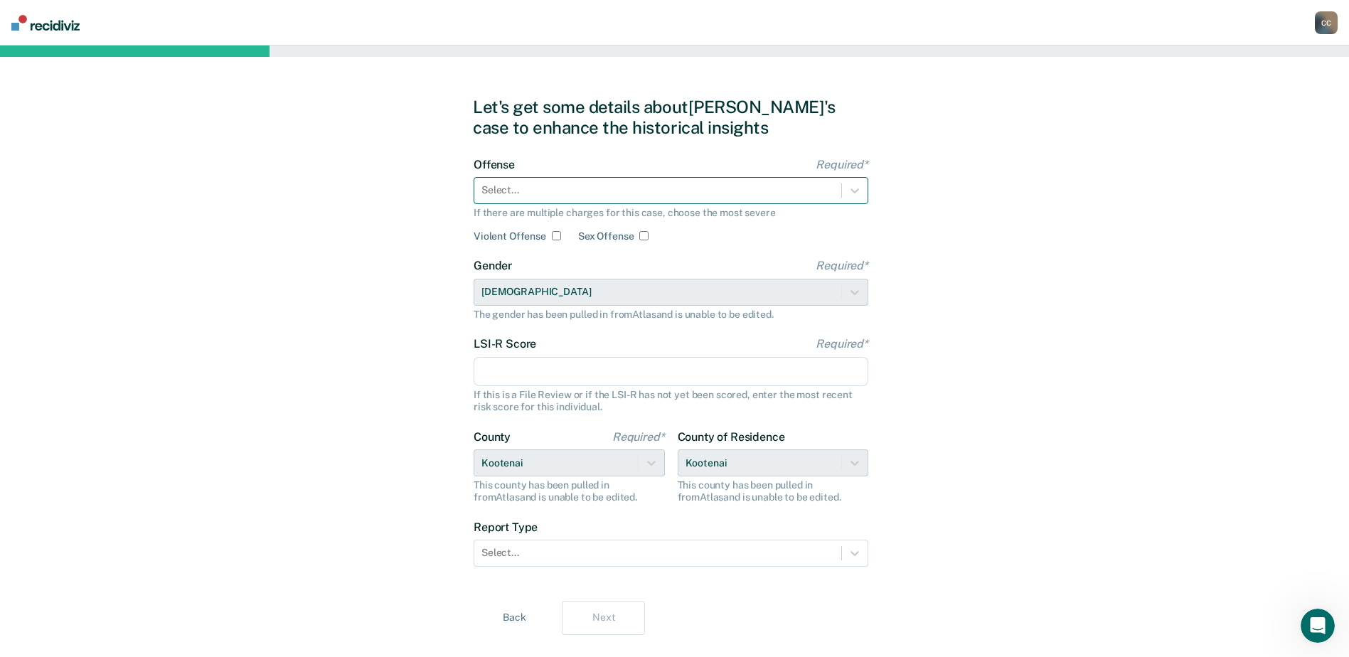
click at [574, 196] on div at bounding box center [657, 190] width 353 height 15
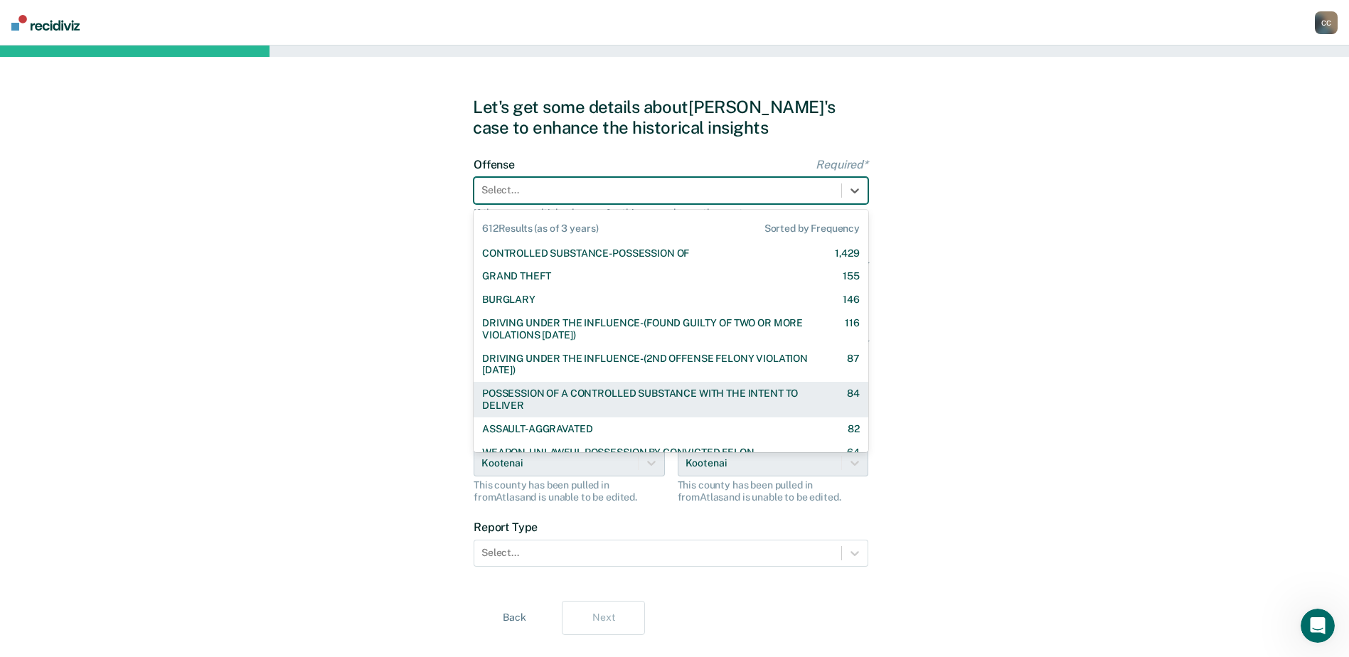
click at [548, 402] on div "POSSESSION OF A CONTROLLED SUBSTANCE WITH THE INTENT TO DELIVER" at bounding box center [652, 400] width 340 height 24
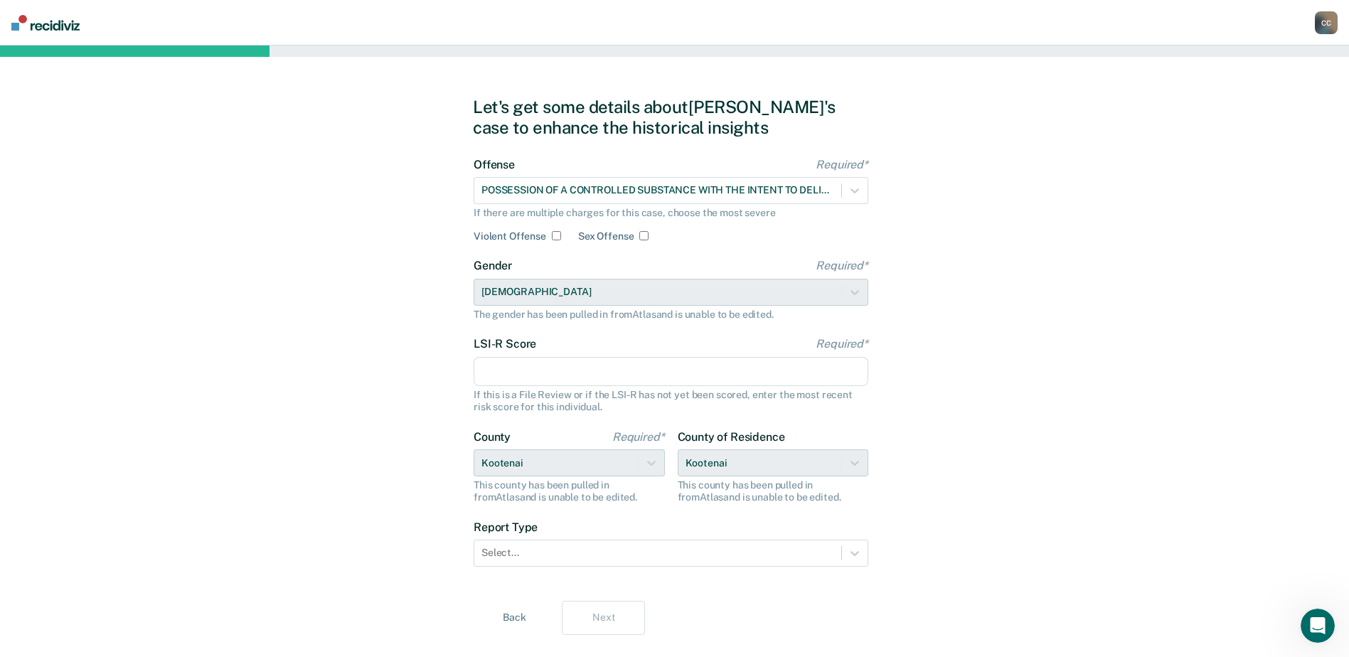
click at [627, 372] on input "LSI-R Score Required*" at bounding box center [671, 372] width 395 height 30
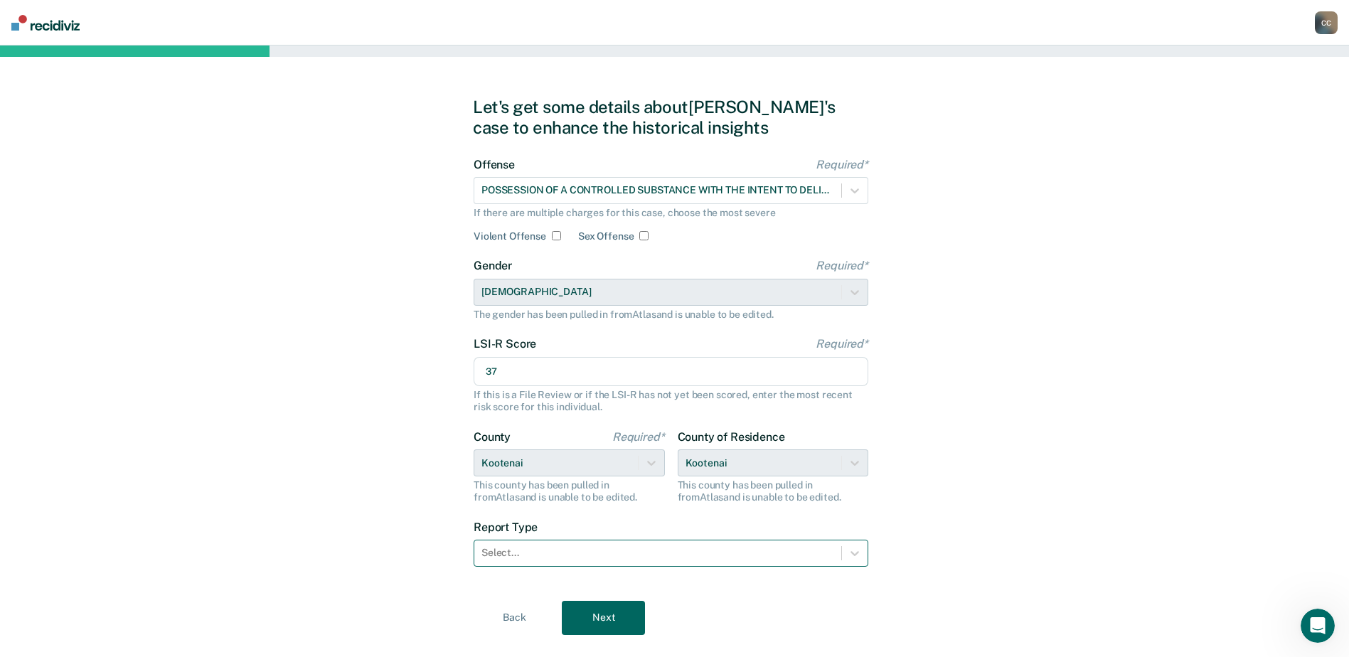
type input "37"
click at [597, 549] on div at bounding box center [657, 552] width 353 height 15
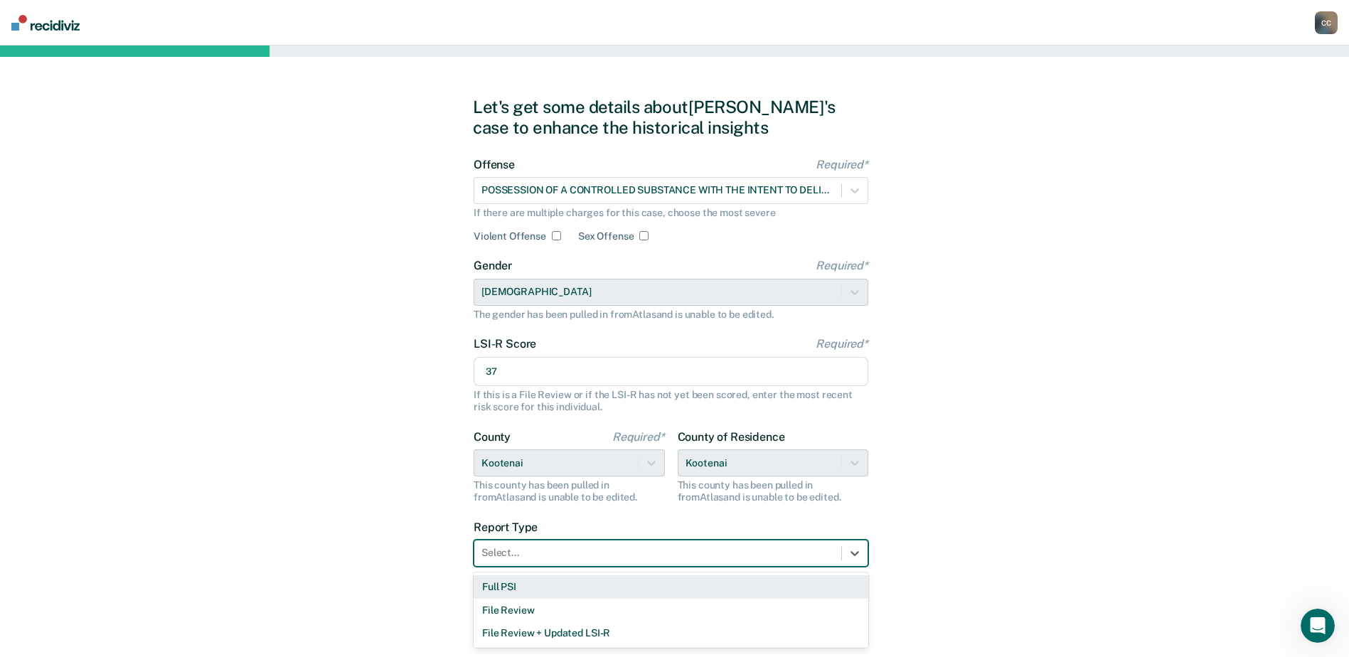
click at [576, 587] on div "Full PSI" at bounding box center [671, 586] width 395 height 23
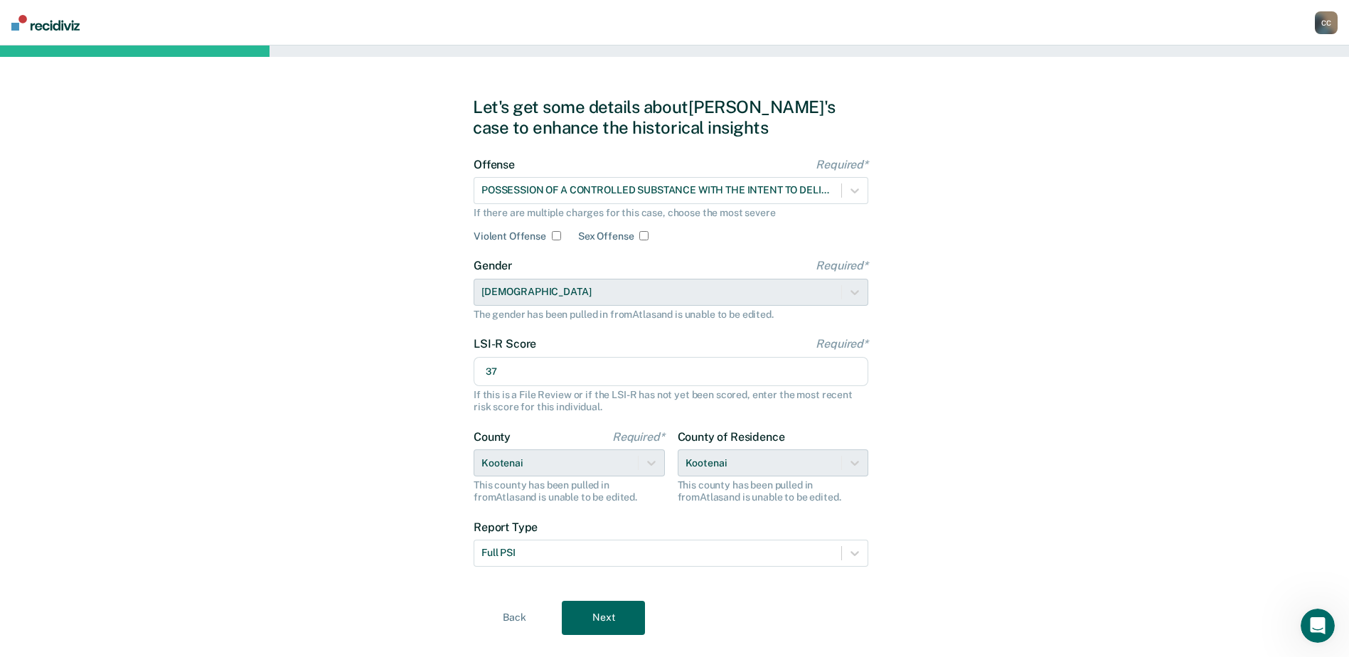
click at [597, 620] on button "Next" at bounding box center [603, 618] width 83 height 34
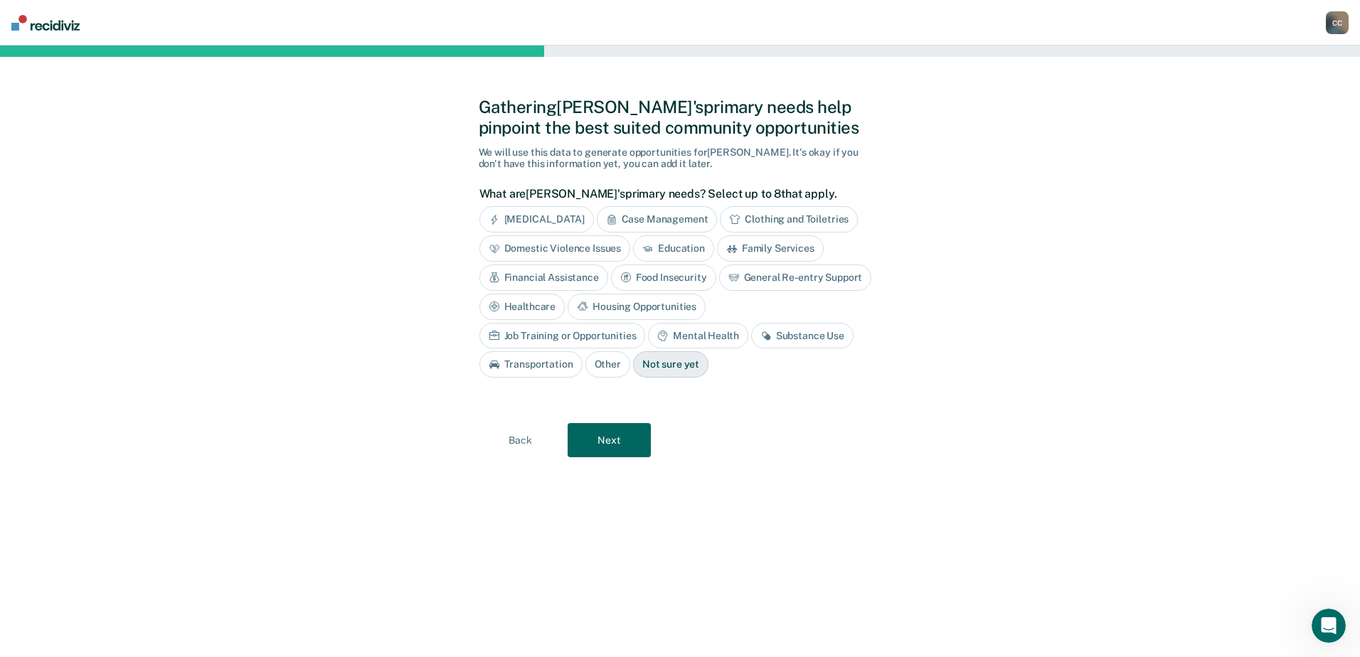
click at [751, 331] on div "Substance Use" at bounding box center [802, 336] width 102 height 26
click at [648, 328] on div "Mental Health" at bounding box center [698, 336] width 100 height 26
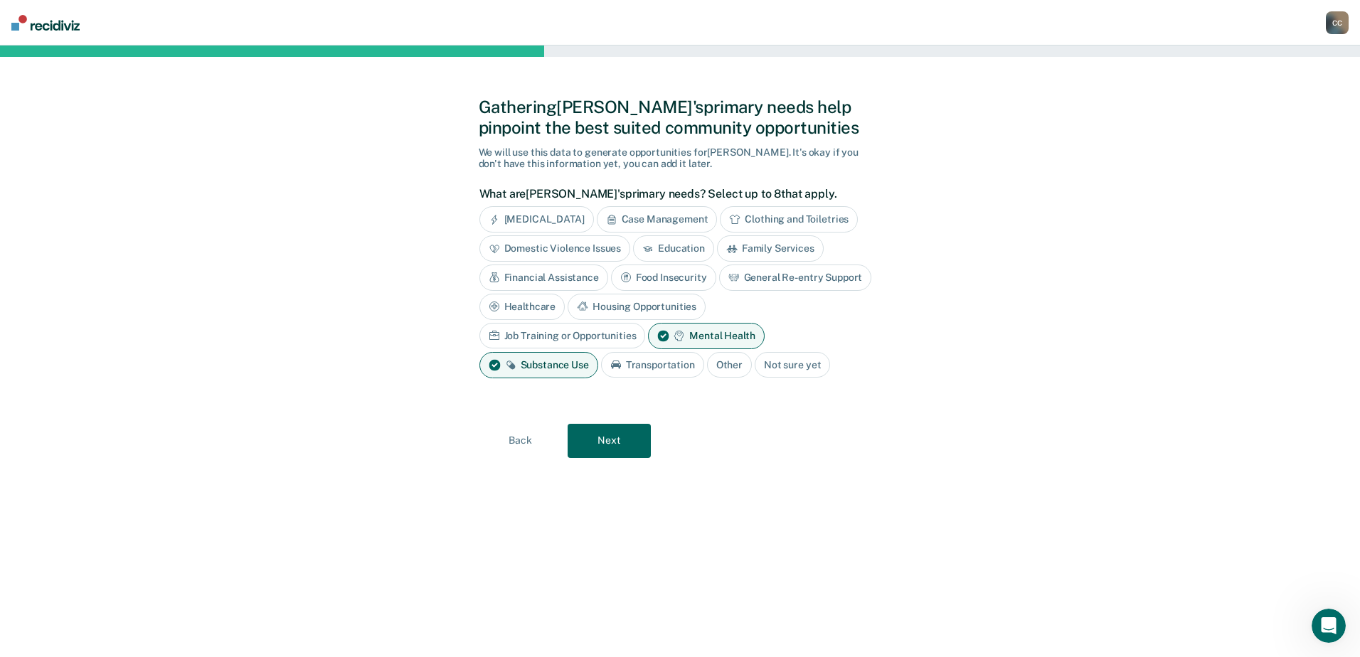
click at [646, 323] on div "Job Training or Opportunities" at bounding box center [562, 336] width 166 height 26
click at [631, 369] on div "Transportation" at bounding box center [652, 365] width 103 height 26
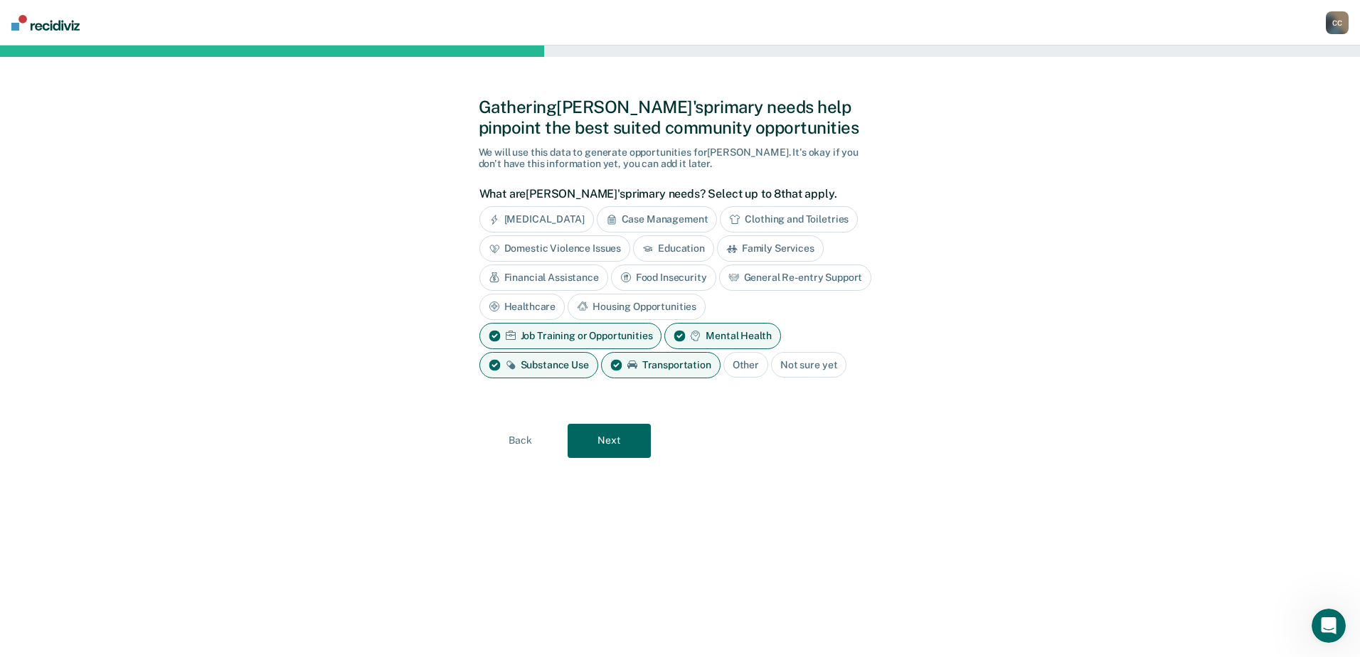
click at [614, 304] on div "Housing Opportunities" at bounding box center [636, 307] width 138 height 26
click at [596, 433] on button "Next" at bounding box center [608, 441] width 83 height 34
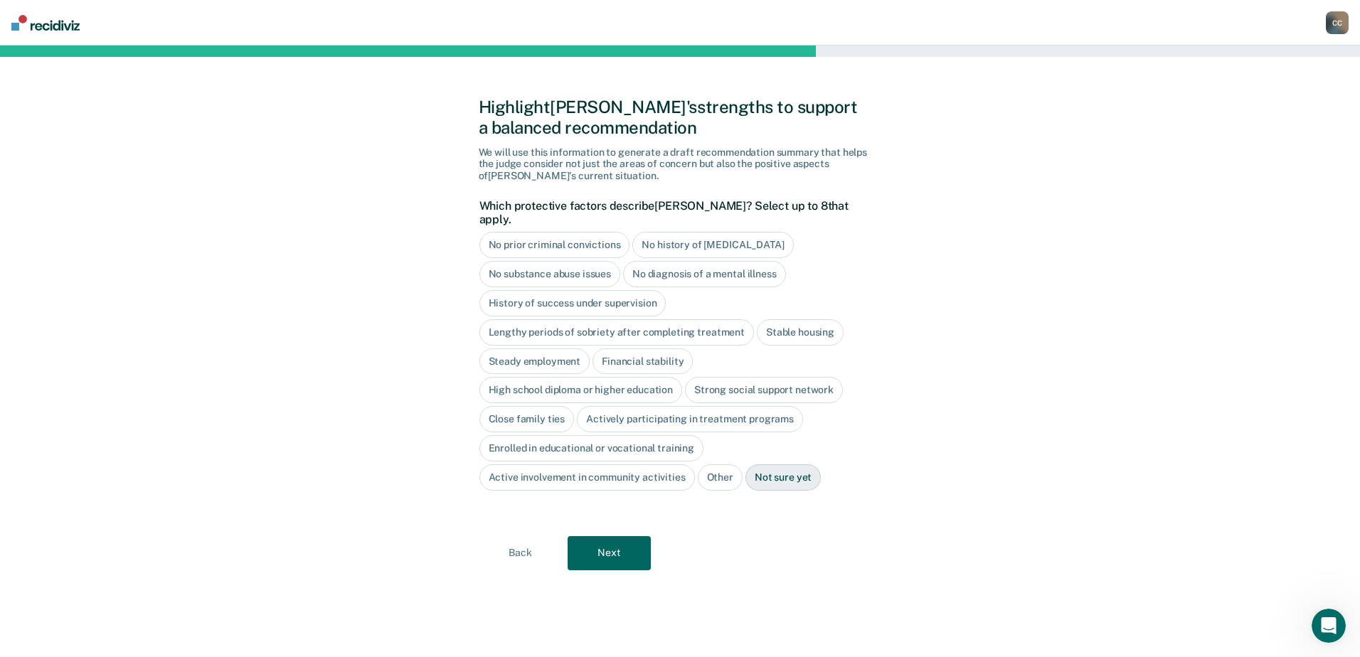
click at [786, 319] on div "Stable housing" at bounding box center [800, 332] width 87 height 26
click at [727, 410] on div "Actively participating in treatment programs" at bounding box center [690, 419] width 226 height 26
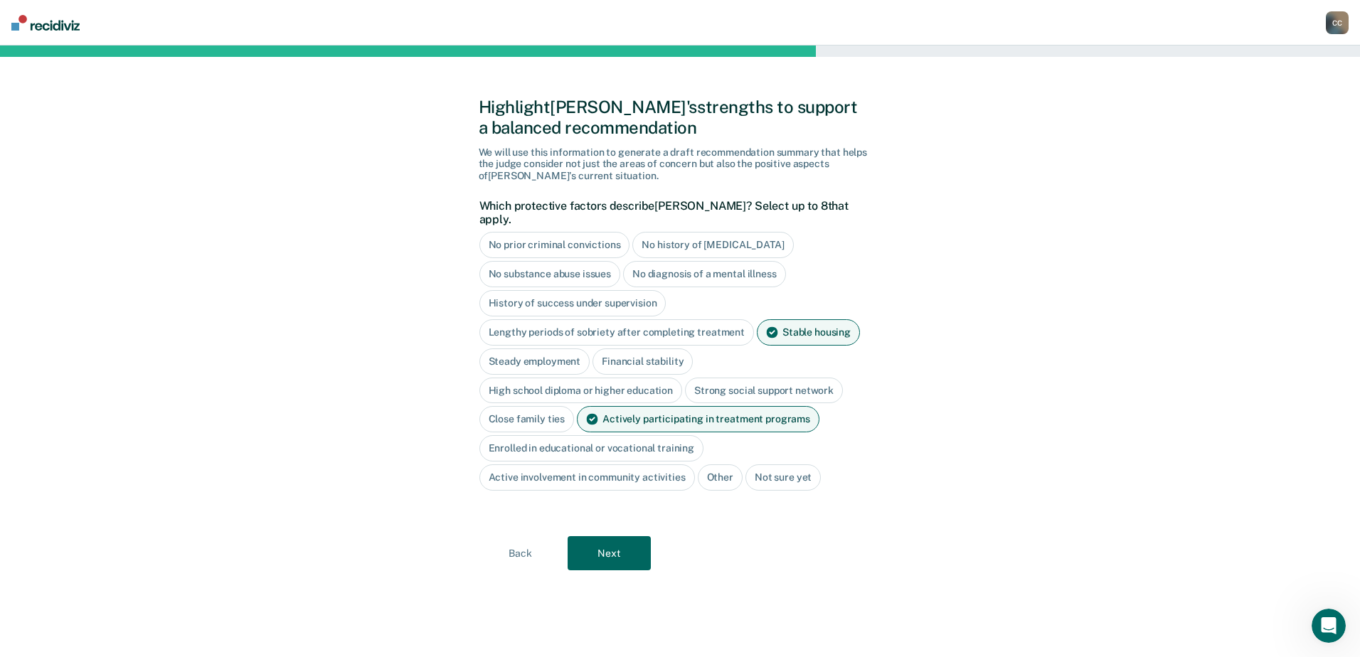
click at [604, 538] on button "Next" at bounding box center [608, 553] width 83 height 34
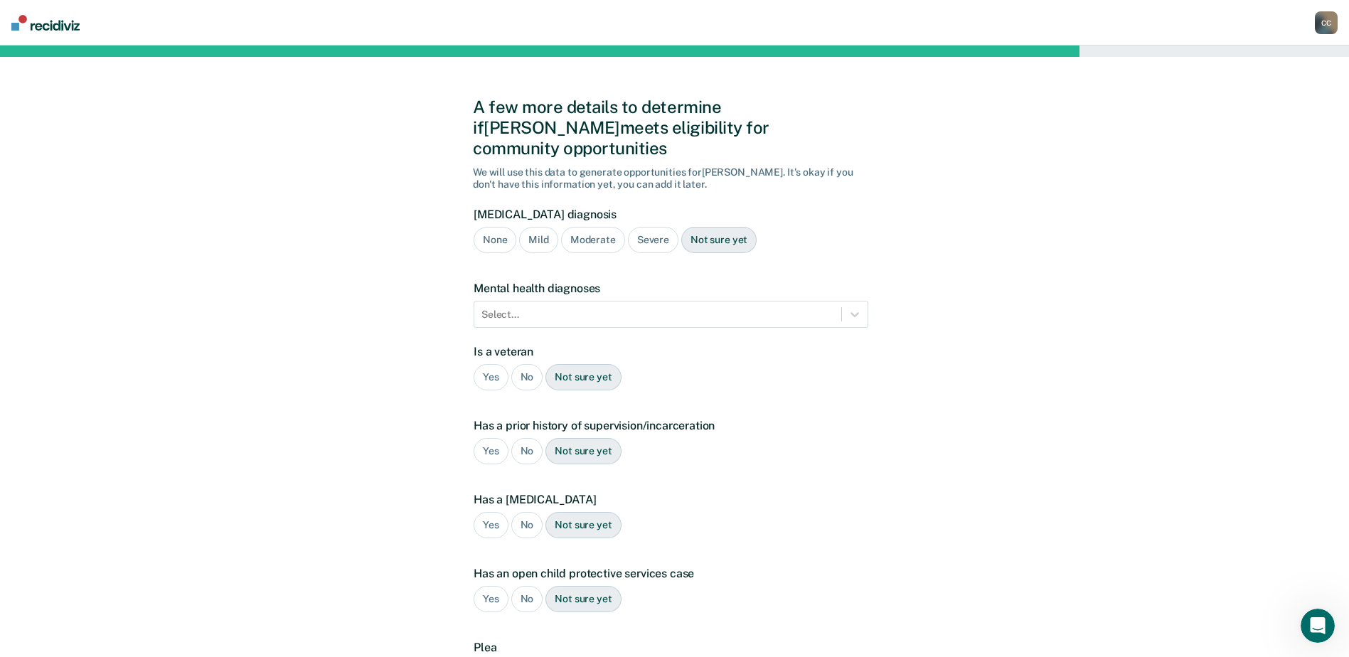
click at [654, 227] on div "Severe" at bounding box center [653, 240] width 50 height 26
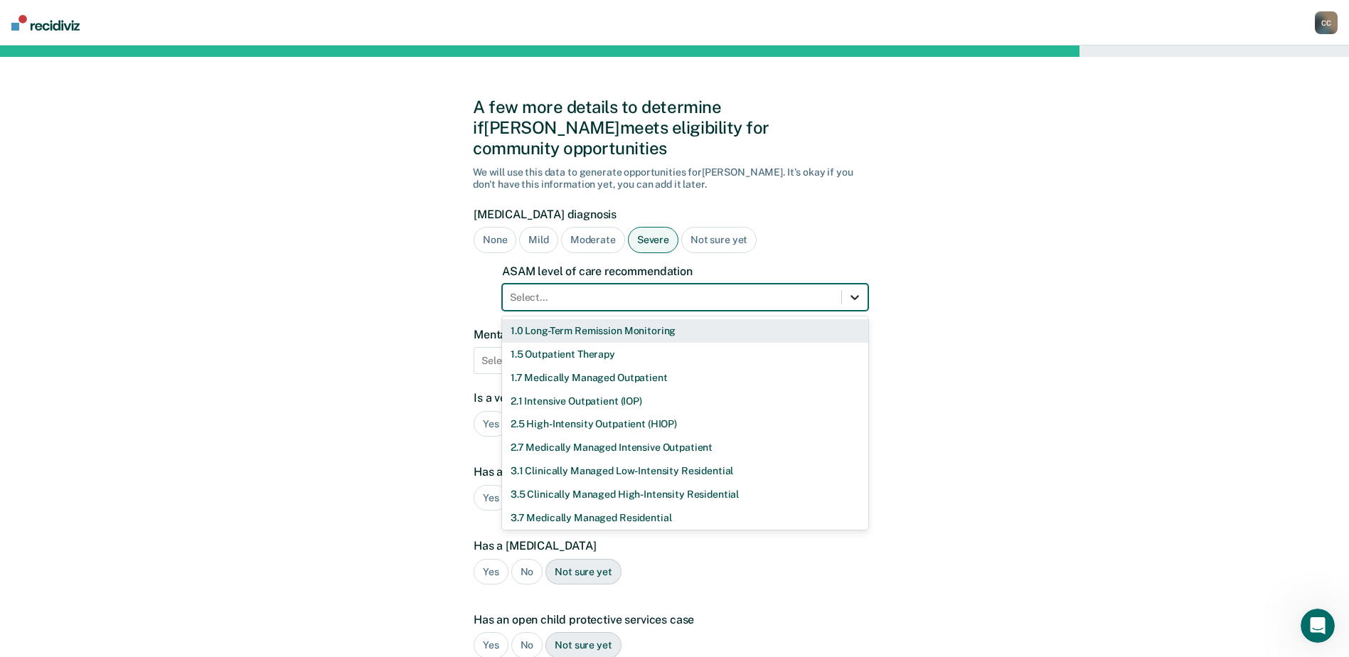
click at [855, 290] on icon at bounding box center [855, 297] width 14 height 14
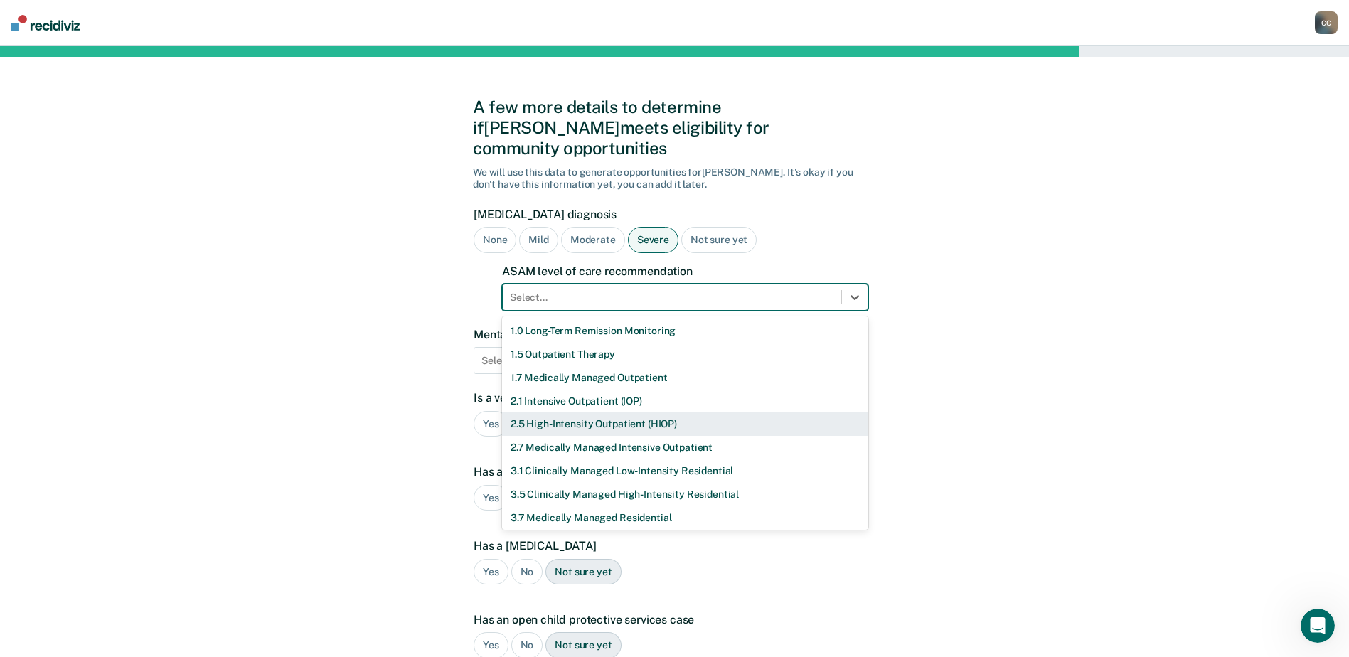
click at [663, 412] on div "2.5 High-Intensity Outpatient (HIOP)" at bounding box center [685, 423] width 366 height 23
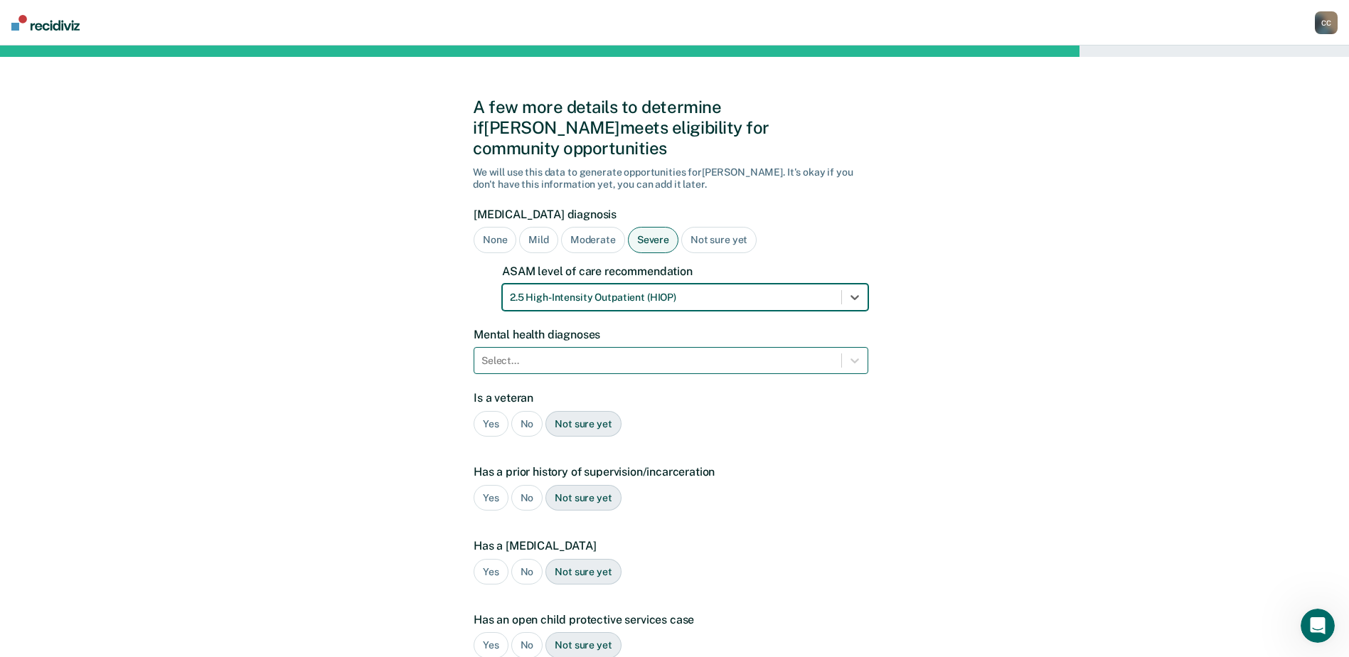
click at [575, 353] on div at bounding box center [657, 360] width 353 height 15
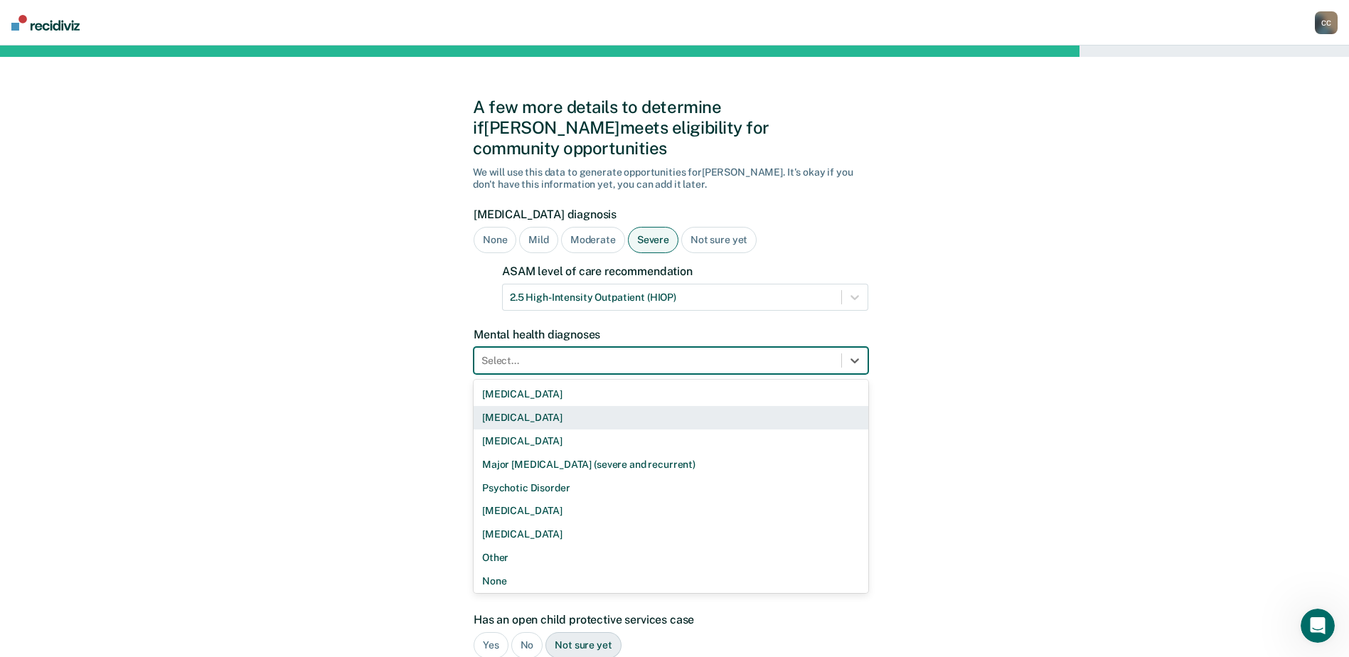
click at [550, 406] on div "[MEDICAL_DATA]" at bounding box center [671, 417] width 395 height 23
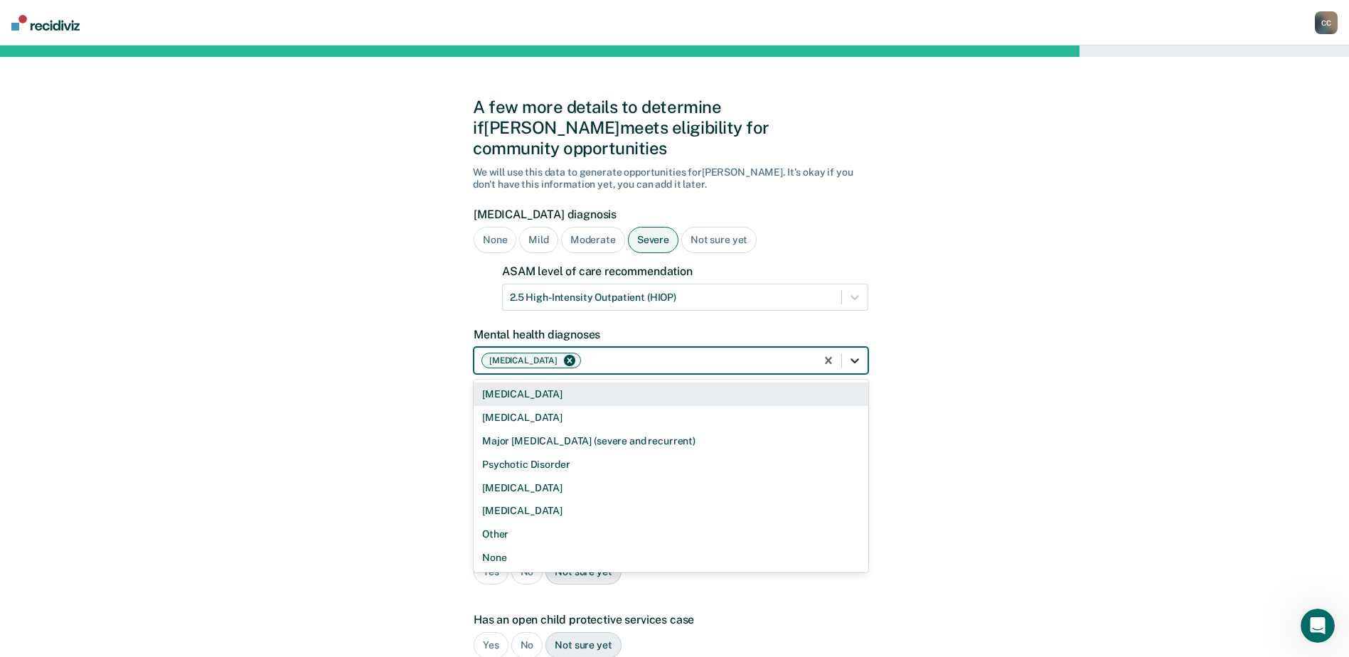
click at [861, 353] on icon at bounding box center [855, 360] width 14 height 14
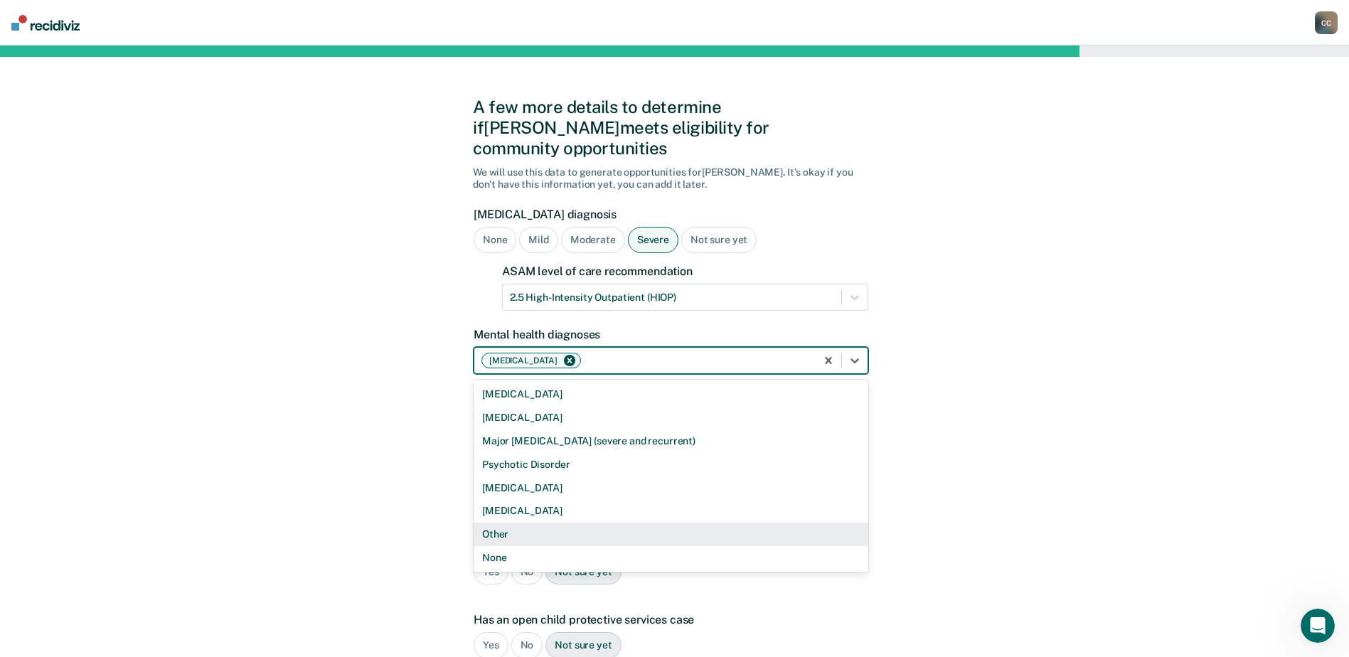
click at [511, 523] on div "Other" at bounding box center [671, 534] width 395 height 23
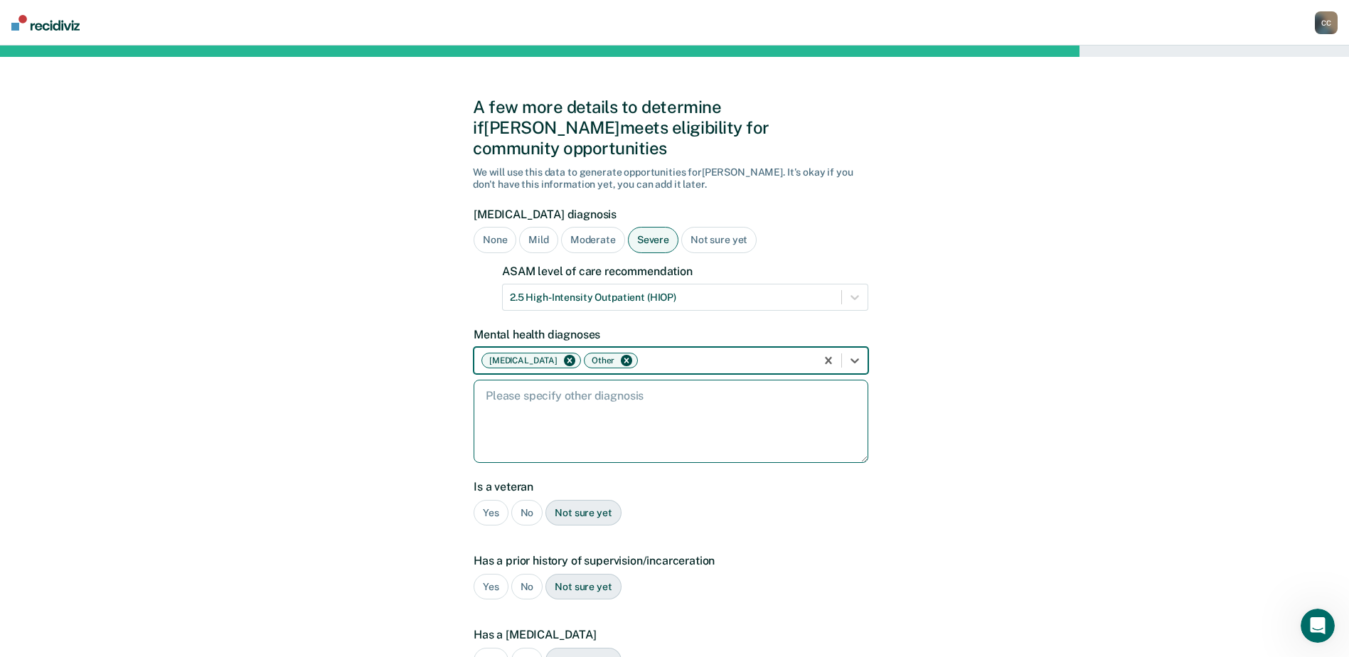
click at [595, 416] on textarea at bounding box center [671, 421] width 395 height 83
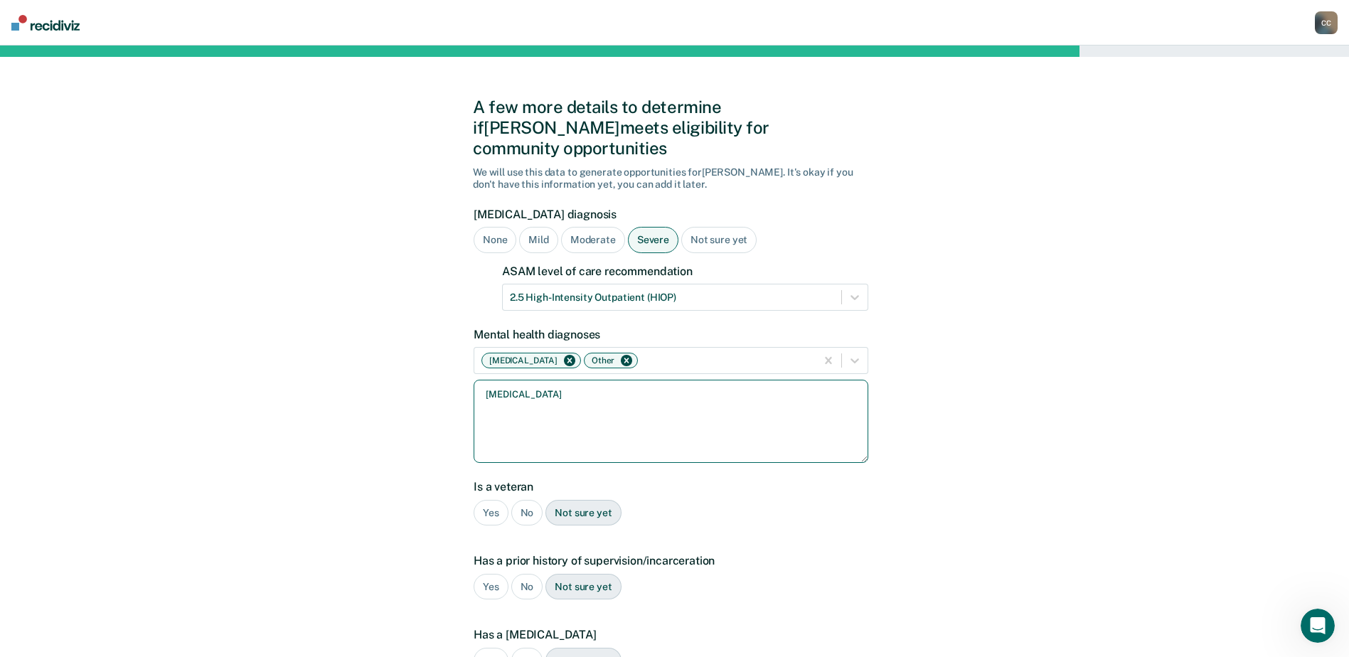
type textarea "[MEDICAL_DATA]"
click at [525, 500] on div "No" at bounding box center [527, 513] width 32 height 26
click at [492, 574] on div "Yes" at bounding box center [491, 587] width 35 height 26
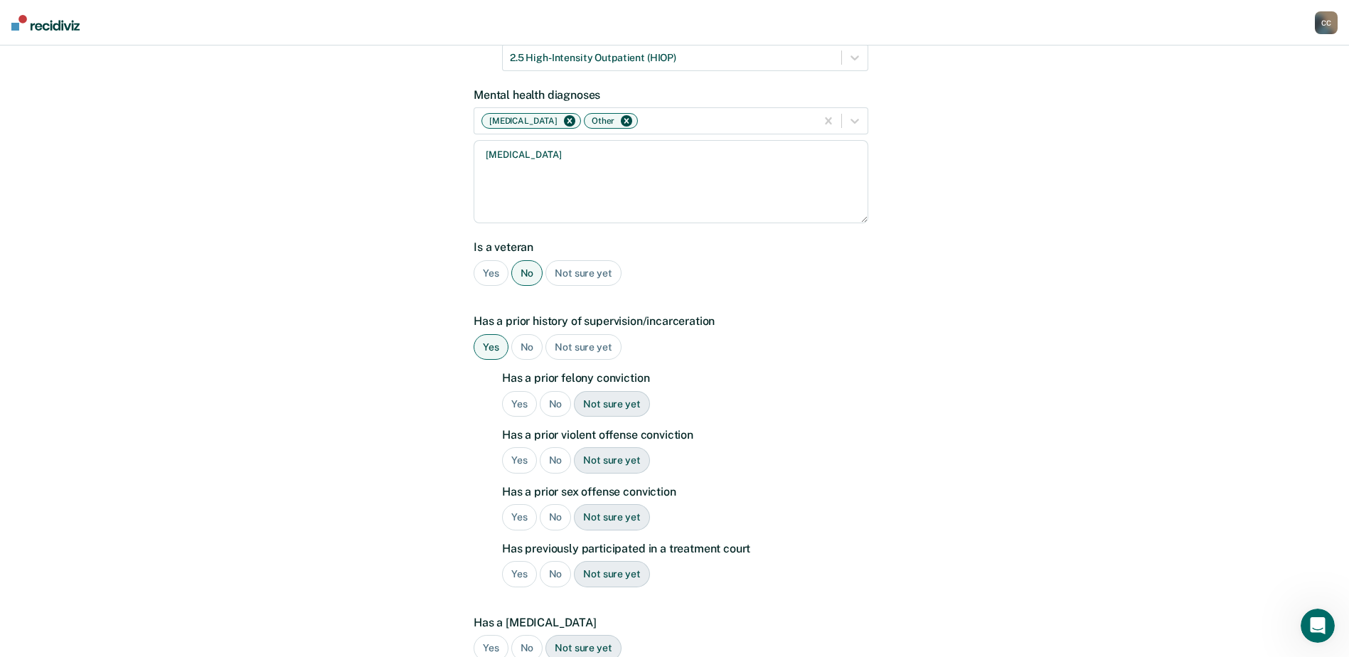
scroll to position [284, 0]
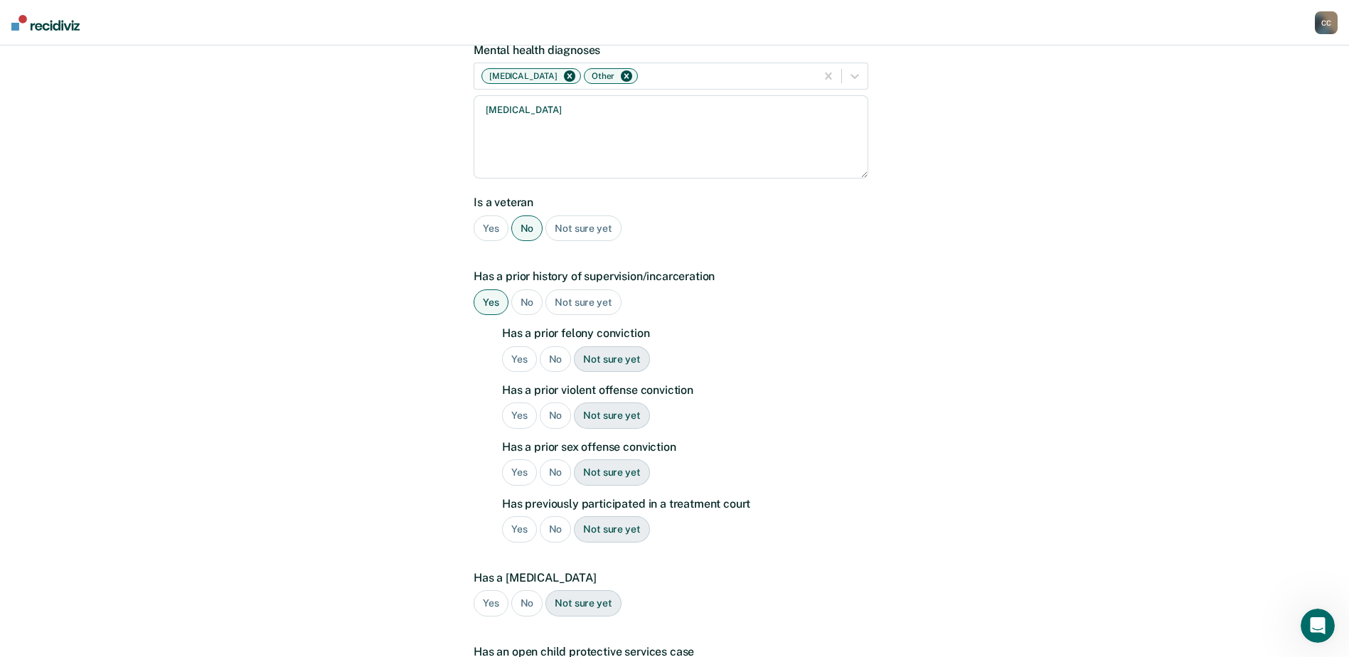
click at [513, 346] on div "Yes" at bounding box center [519, 359] width 35 height 26
click at [517, 402] on div "Yes" at bounding box center [519, 415] width 35 height 26
click at [548, 459] on div "No" at bounding box center [556, 472] width 32 height 26
click at [556, 516] on div "No" at bounding box center [556, 529] width 32 height 26
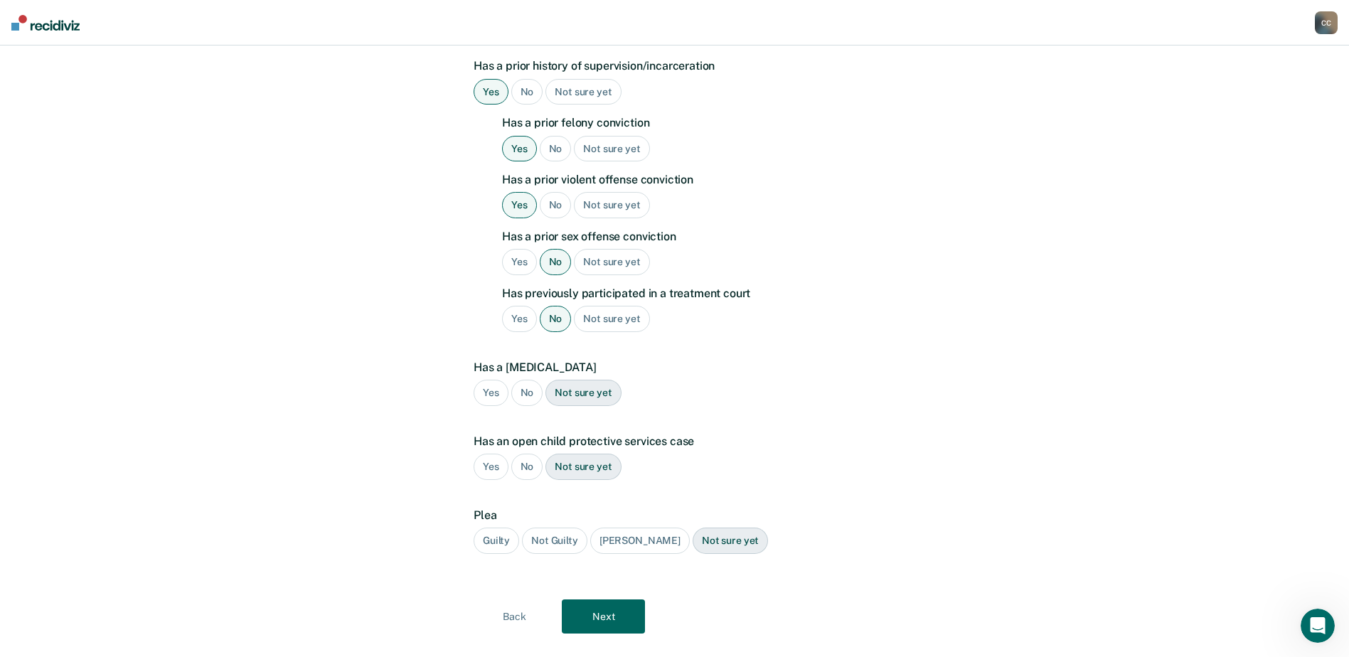
scroll to position [498, 0]
click at [528, 377] on div "No" at bounding box center [527, 390] width 32 height 26
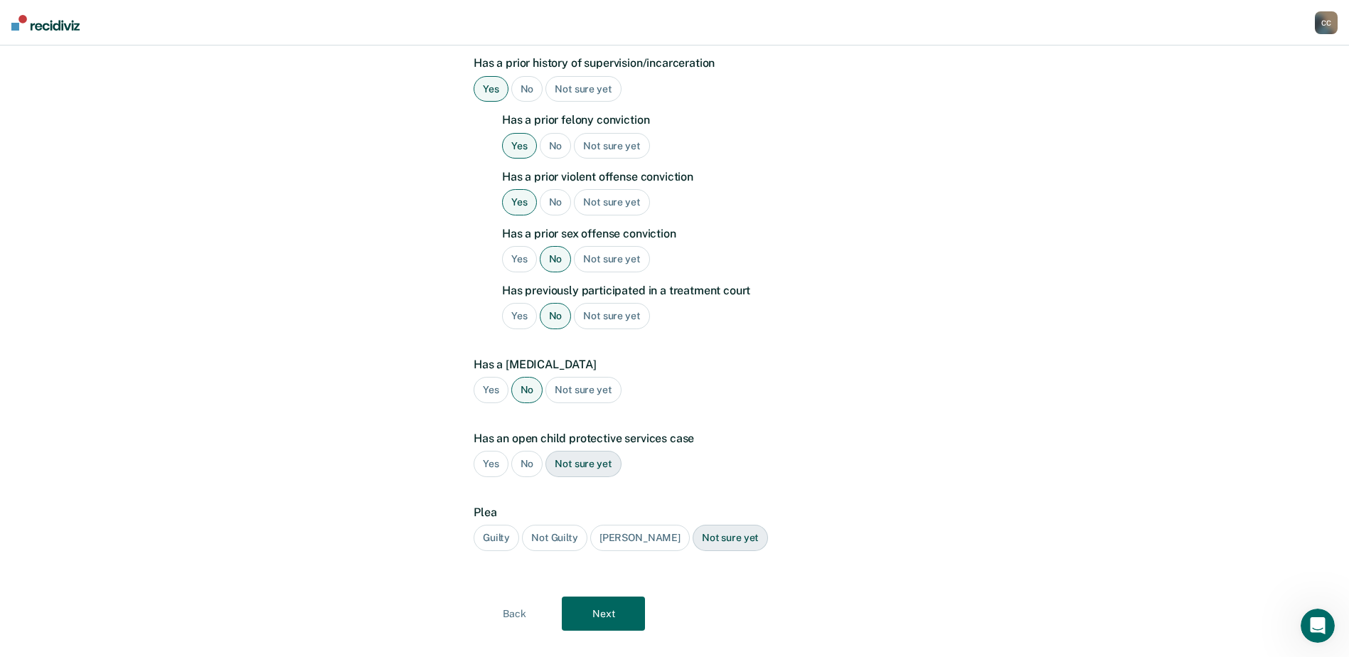
click at [530, 451] on div "No" at bounding box center [527, 464] width 32 height 26
click at [496, 525] on div "Guilty" at bounding box center [497, 538] width 46 height 26
click at [603, 599] on button "Next" at bounding box center [603, 614] width 83 height 34
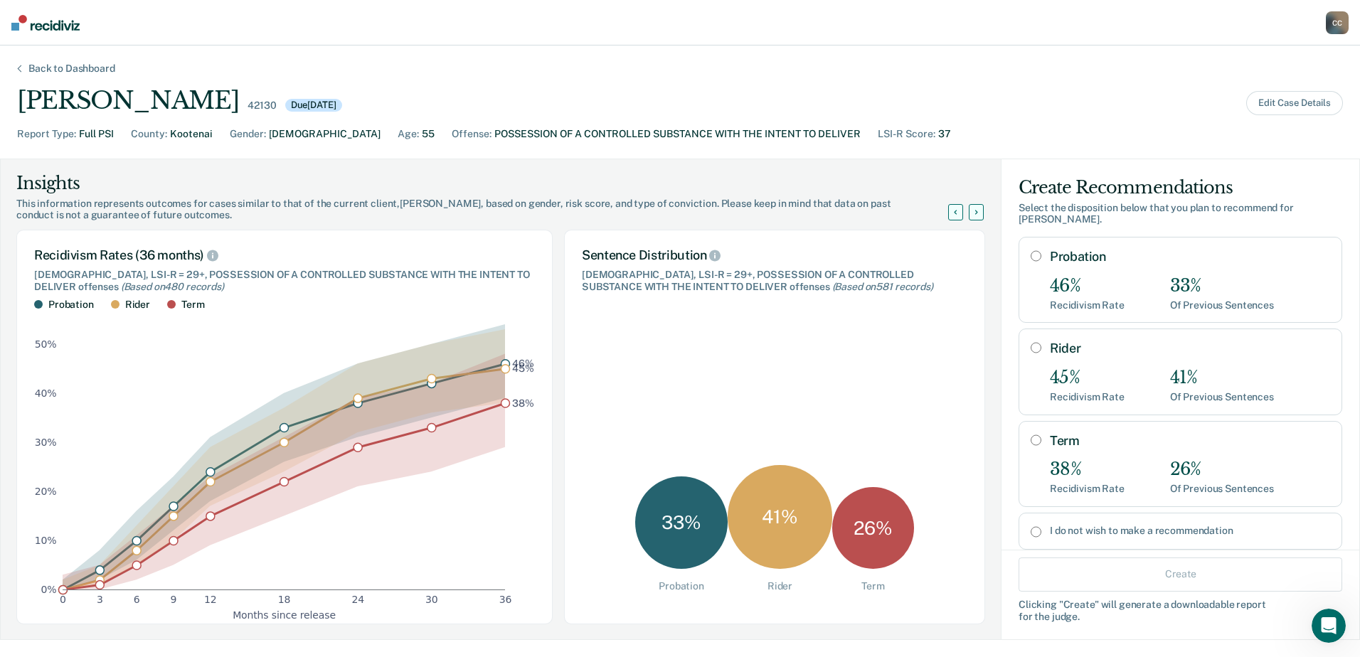
click at [1030, 250] on input "Probation" at bounding box center [1035, 255] width 11 height 11
radio input "true"
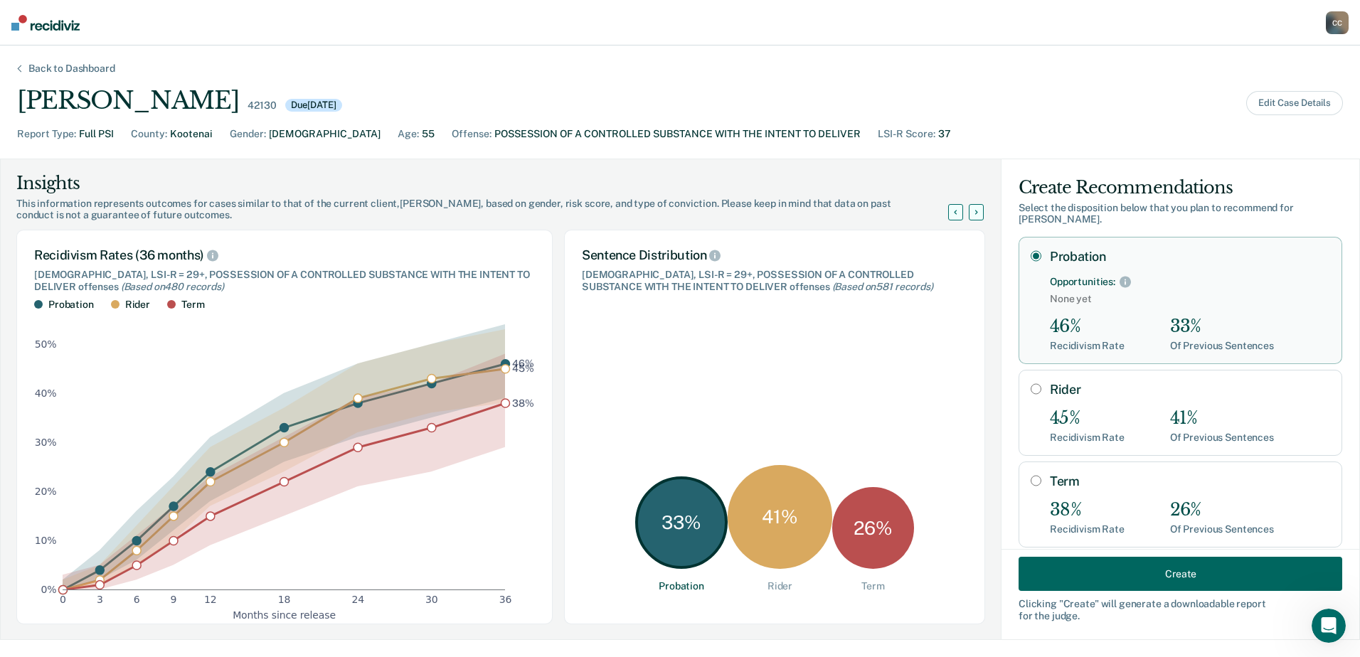
click at [1151, 567] on button "Create" at bounding box center [1180, 574] width 324 height 34
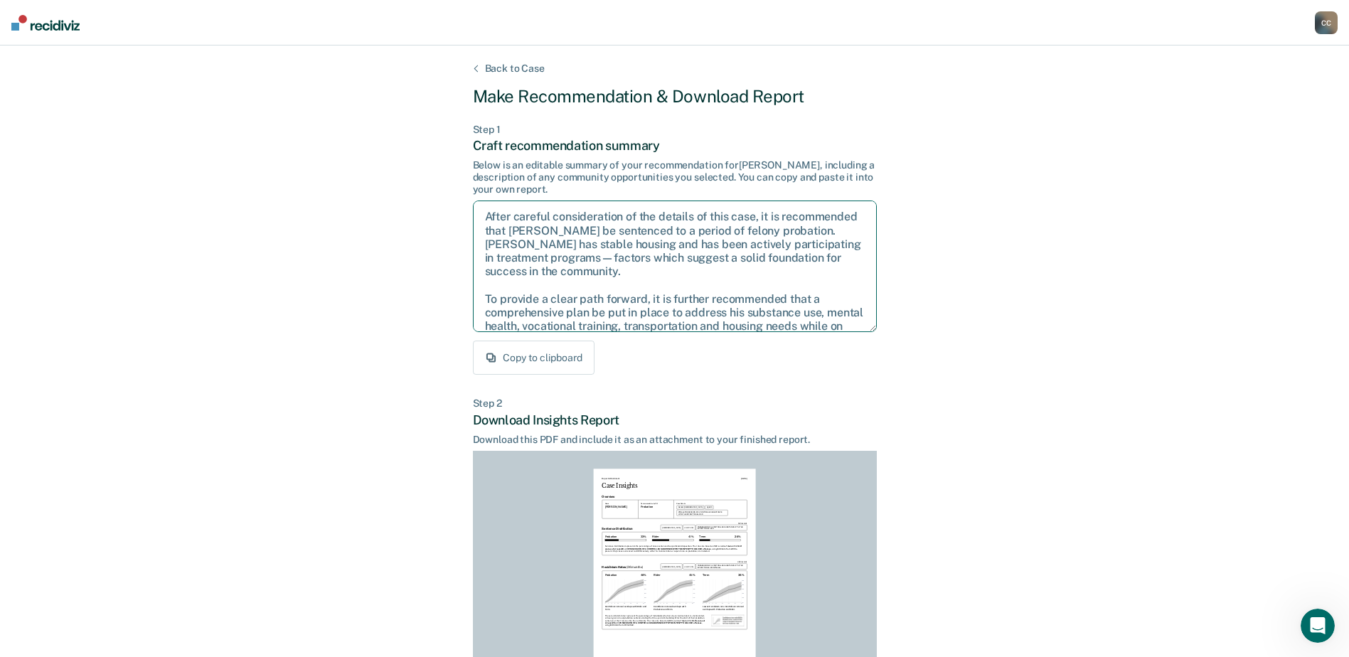
scroll to position [64, 0]
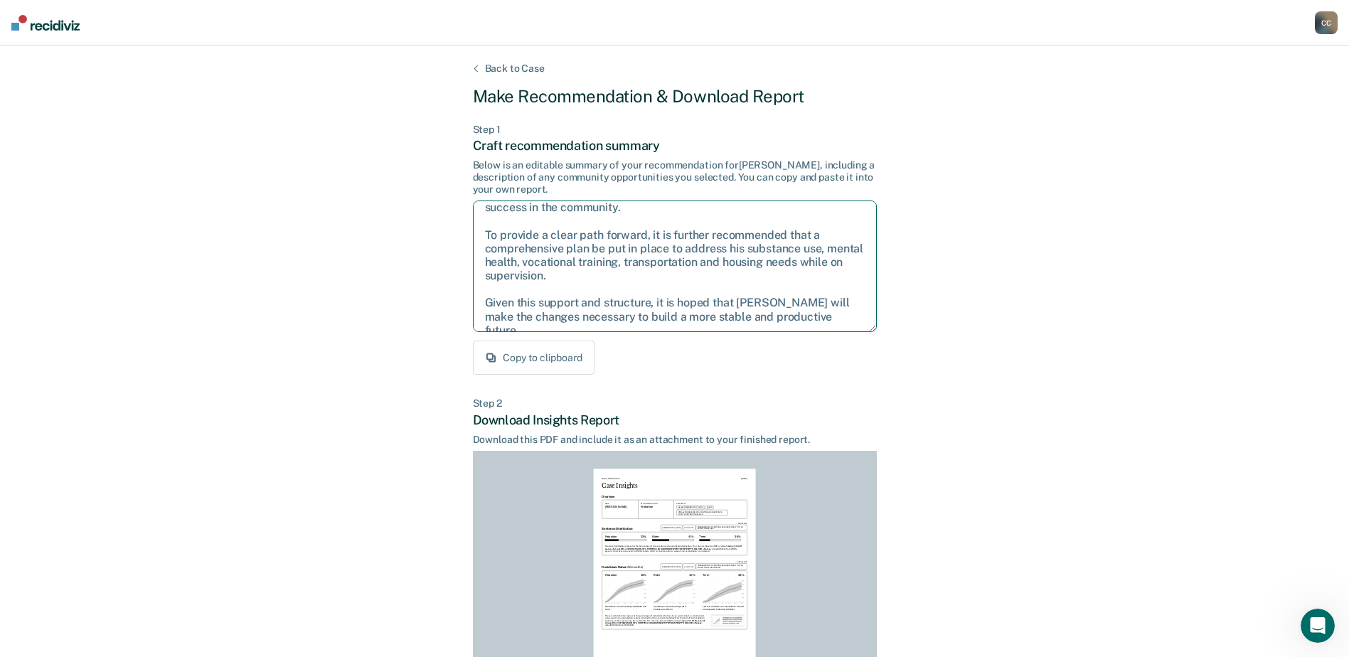
drag, startPoint x: 486, startPoint y: 212, endPoint x: 953, endPoint y: 370, distance: 493.3
click at [953, 370] on div "Back to Case Make Recommendation & Download Report Step 1 Craft recommendation …" at bounding box center [674, 428] width 1349 height 765
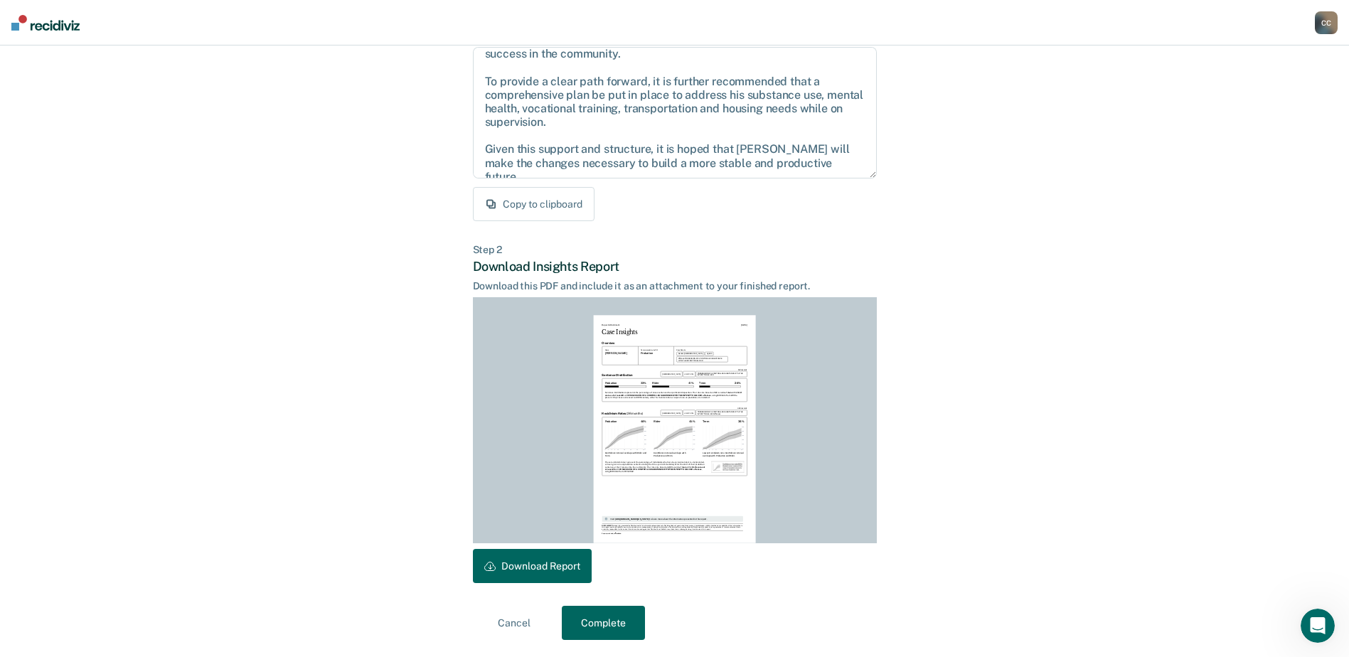
click at [598, 617] on button "Complete" at bounding box center [603, 623] width 83 height 34
click at [535, 563] on button "Download Report" at bounding box center [532, 566] width 119 height 34
